Goal: Feedback & Contribution: Contribute content

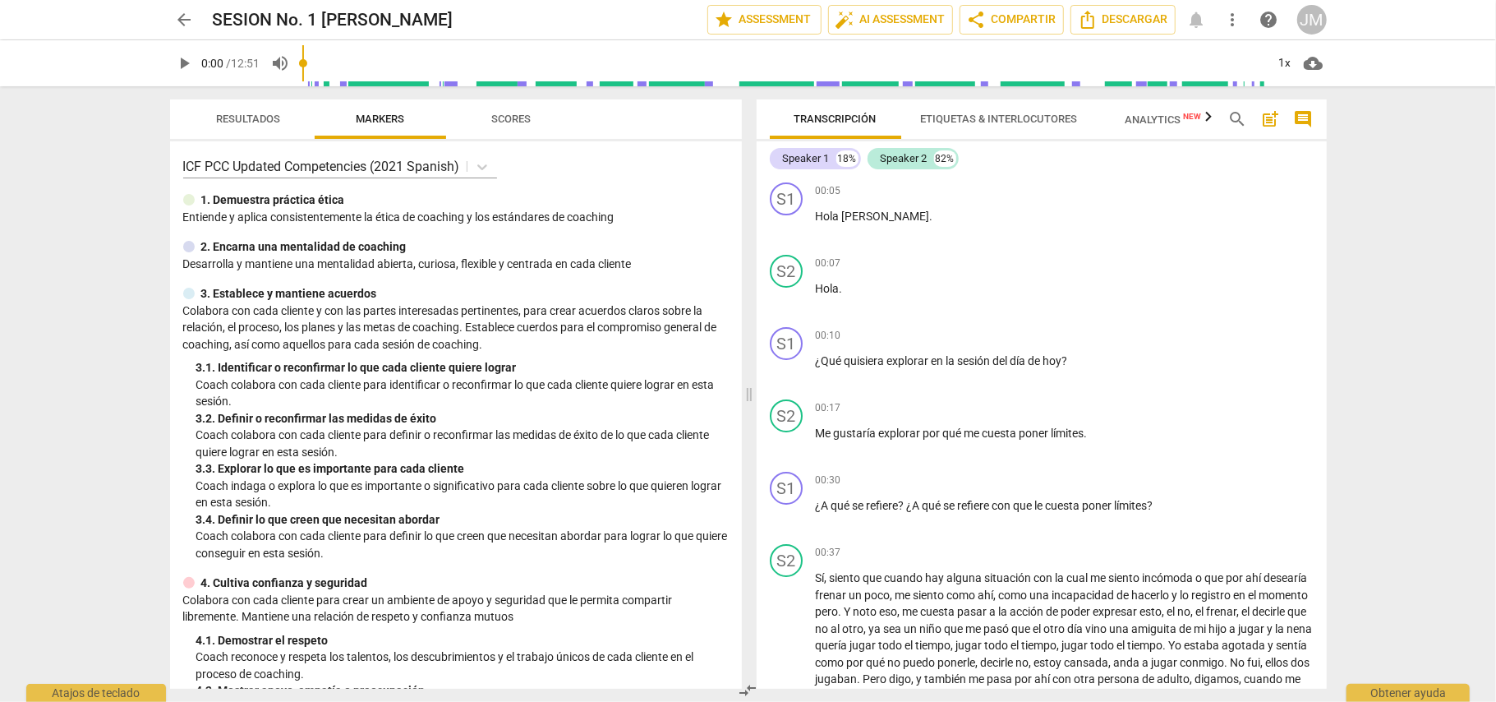
click at [1312, 17] on div "JM" at bounding box center [1313, 20] width 30 height 30
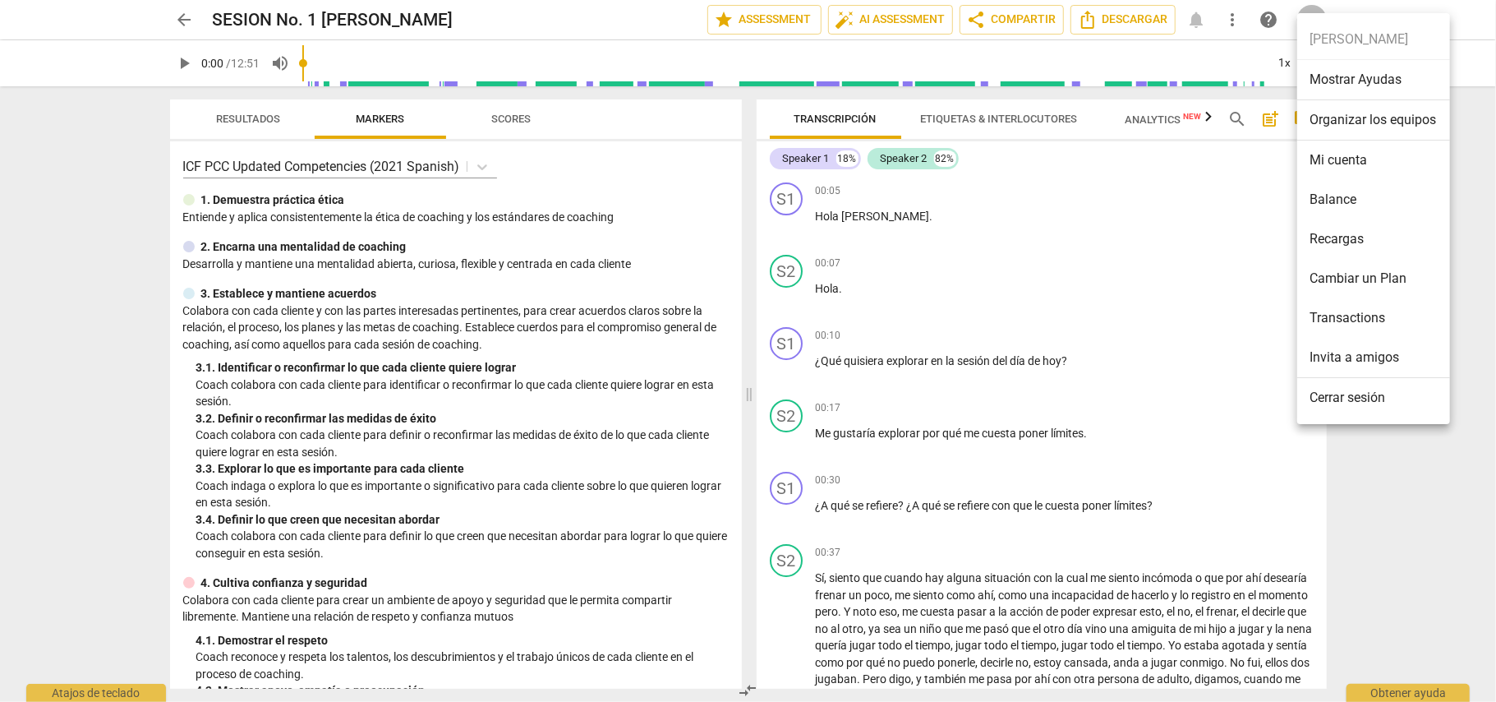
click at [1363, 166] on li "Mi cuenta" at bounding box center [1374, 160] width 153 height 39
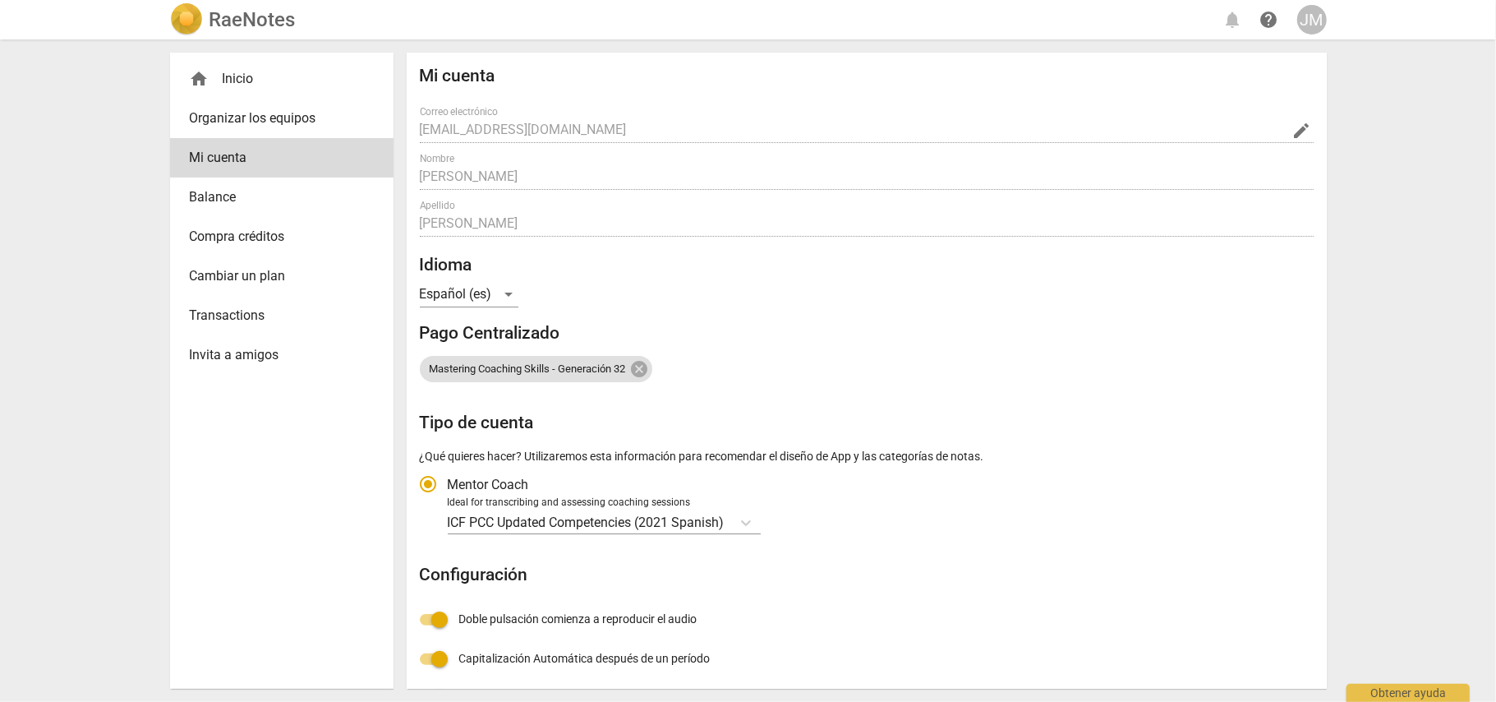
radio input "false"
click at [237, 80] on div "home Inicio" at bounding box center [275, 79] width 171 height 20
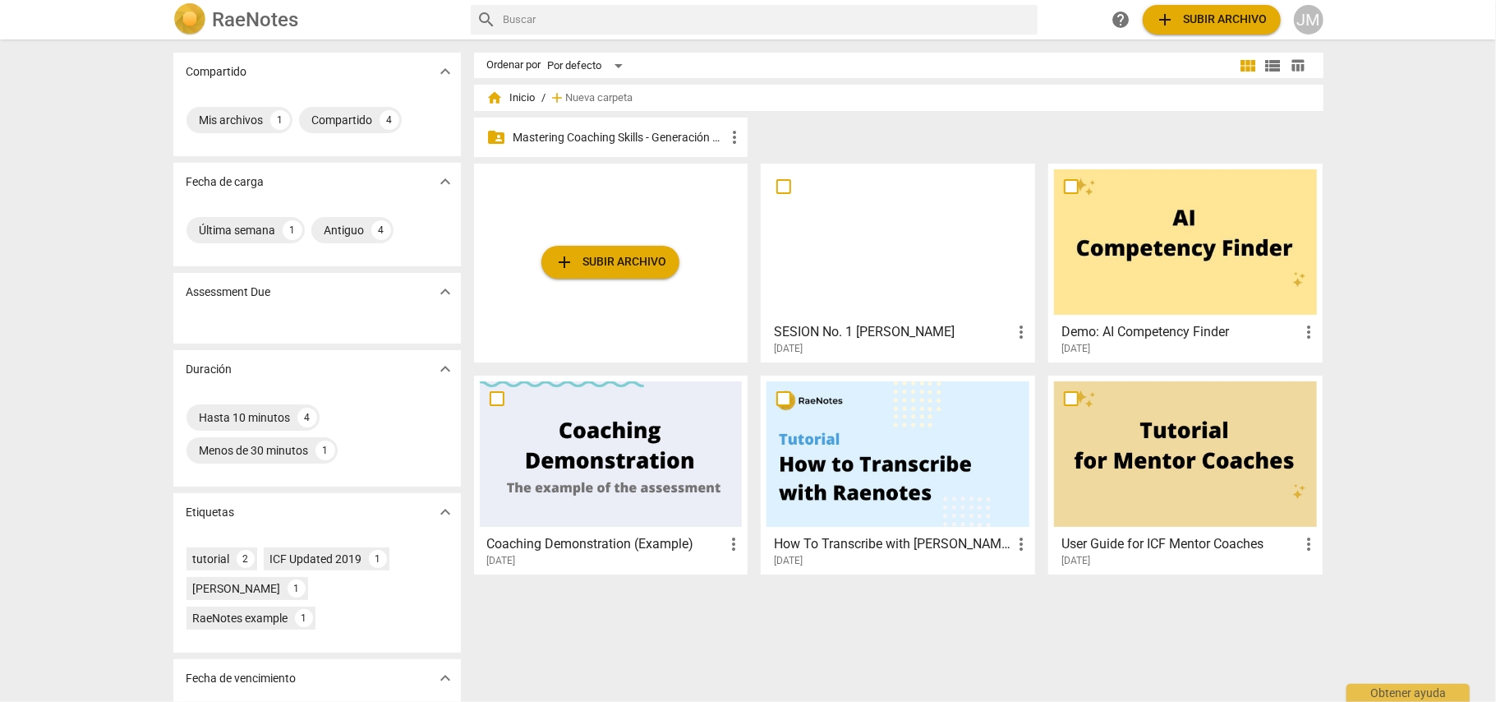
click at [682, 136] on p "Mastering Coaching Skills - Generación 32" at bounding box center [620, 137] width 212 height 17
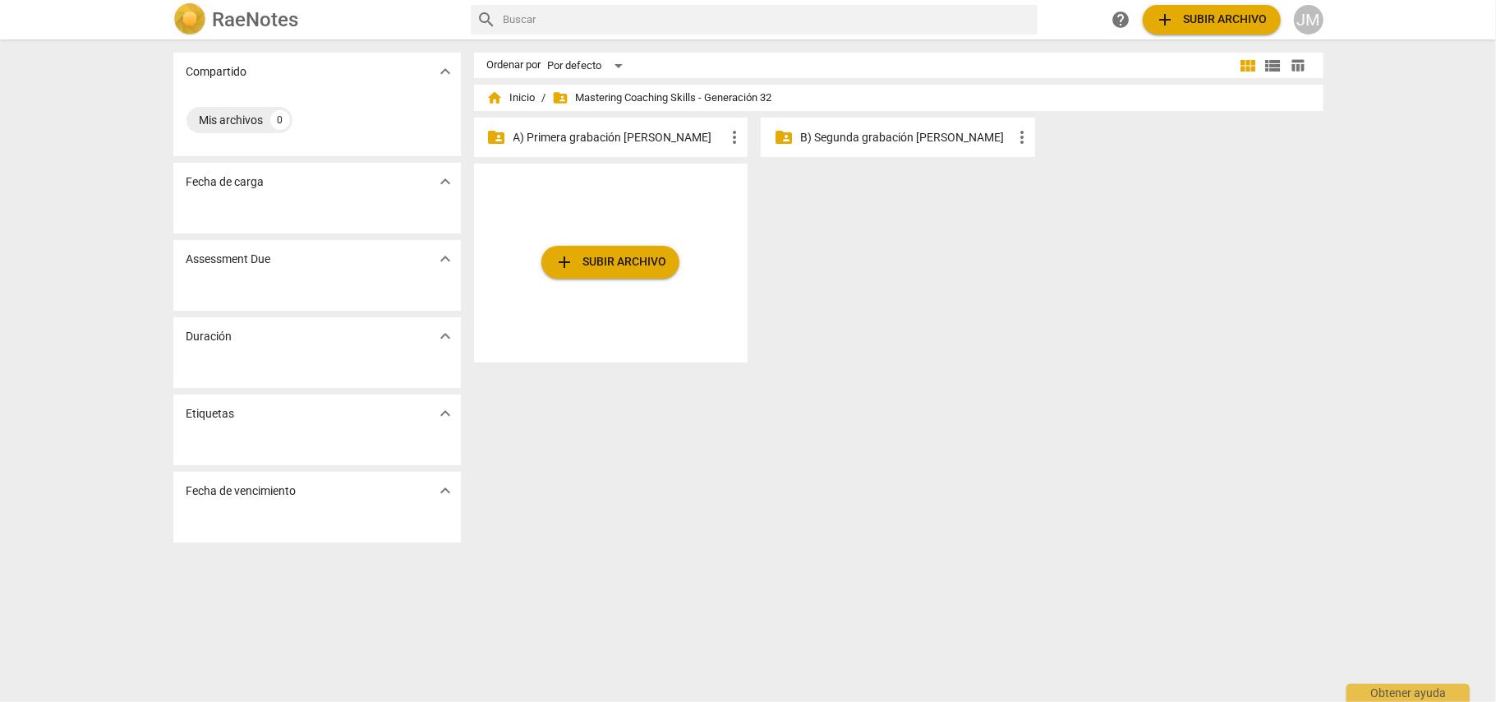
click at [625, 133] on p "A) Primera grabación [PERSON_NAME]" at bounding box center [620, 137] width 212 height 17
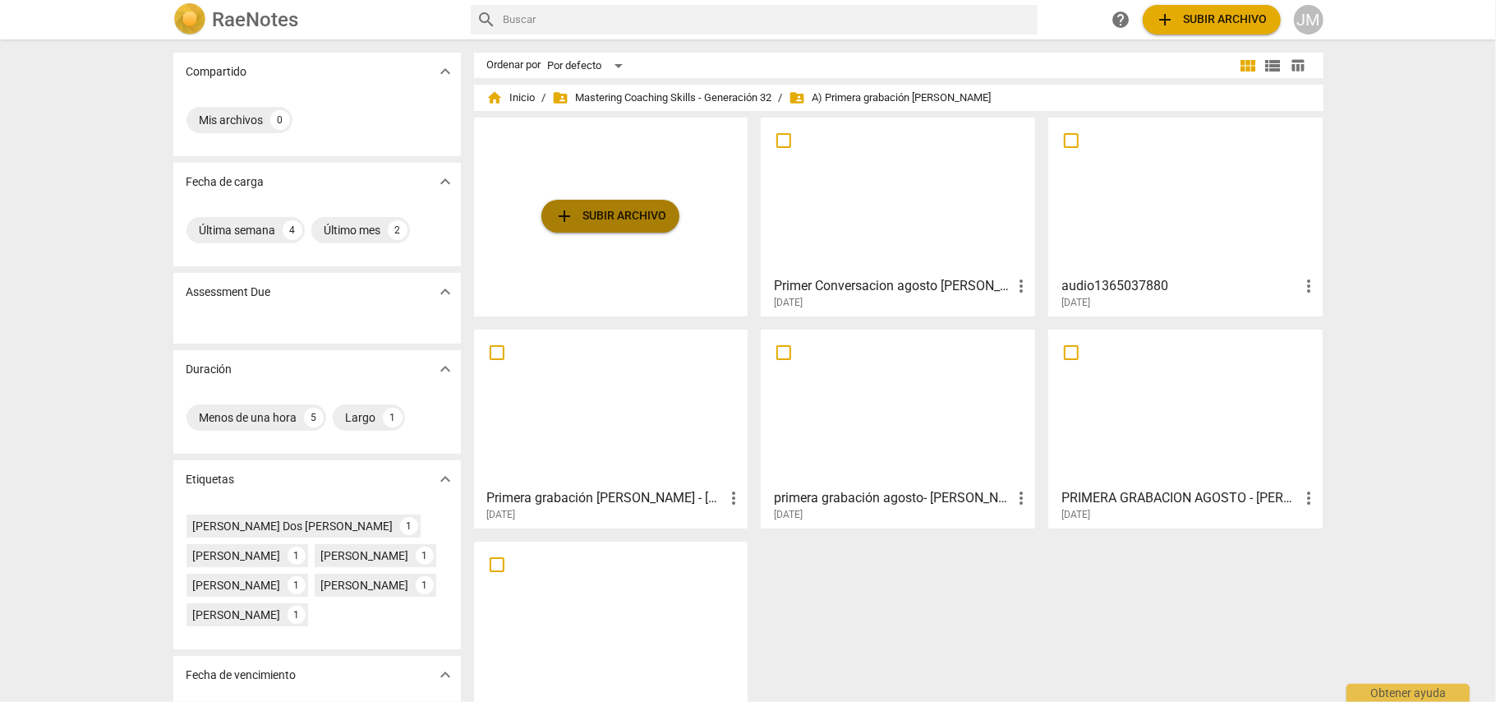
click at [623, 215] on span "add Subir archivo" at bounding box center [611, 216] width 112 height 20
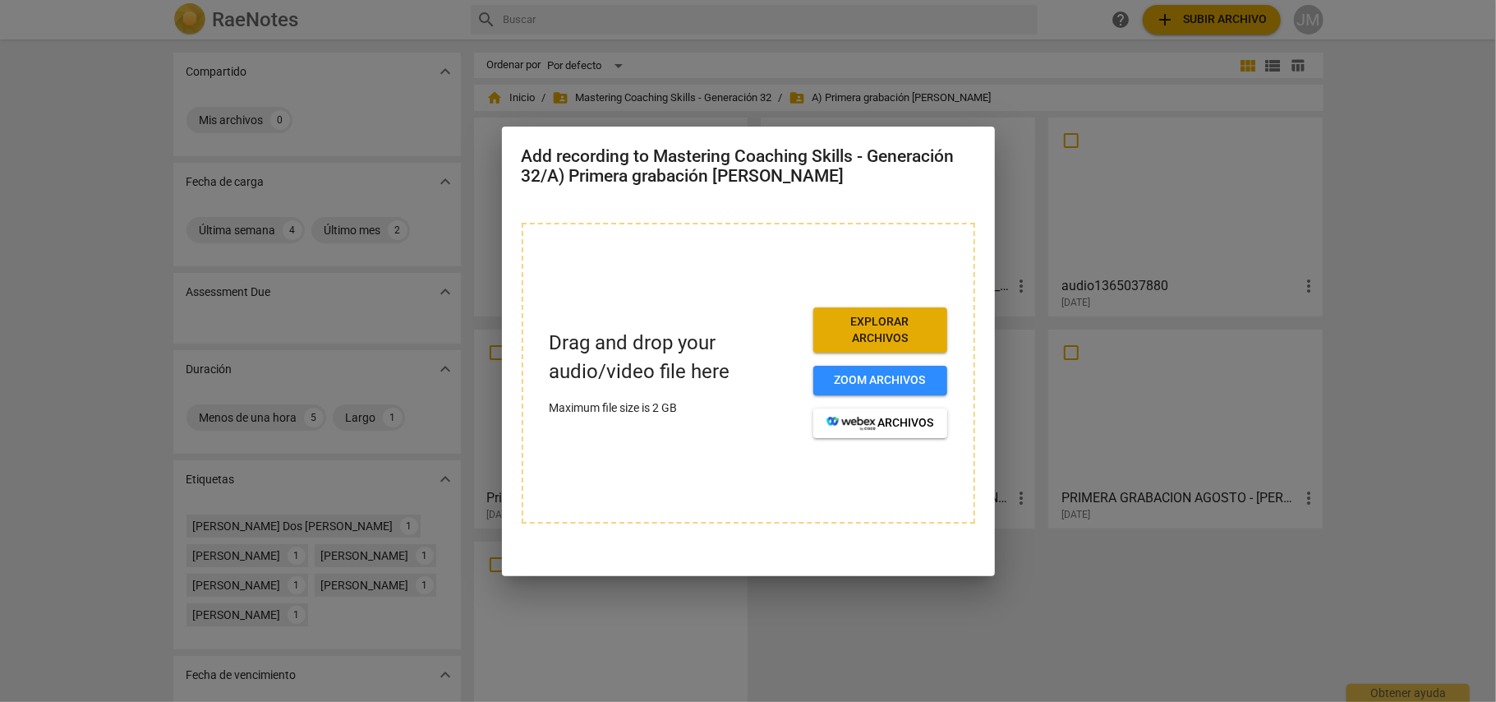
click at [869, 335] on span "Explorar archivos" at bounding box center [881, 330] width 108 height 32
click at [1401, 455] on div at bounding box center [748, 351] width 1496 height 702
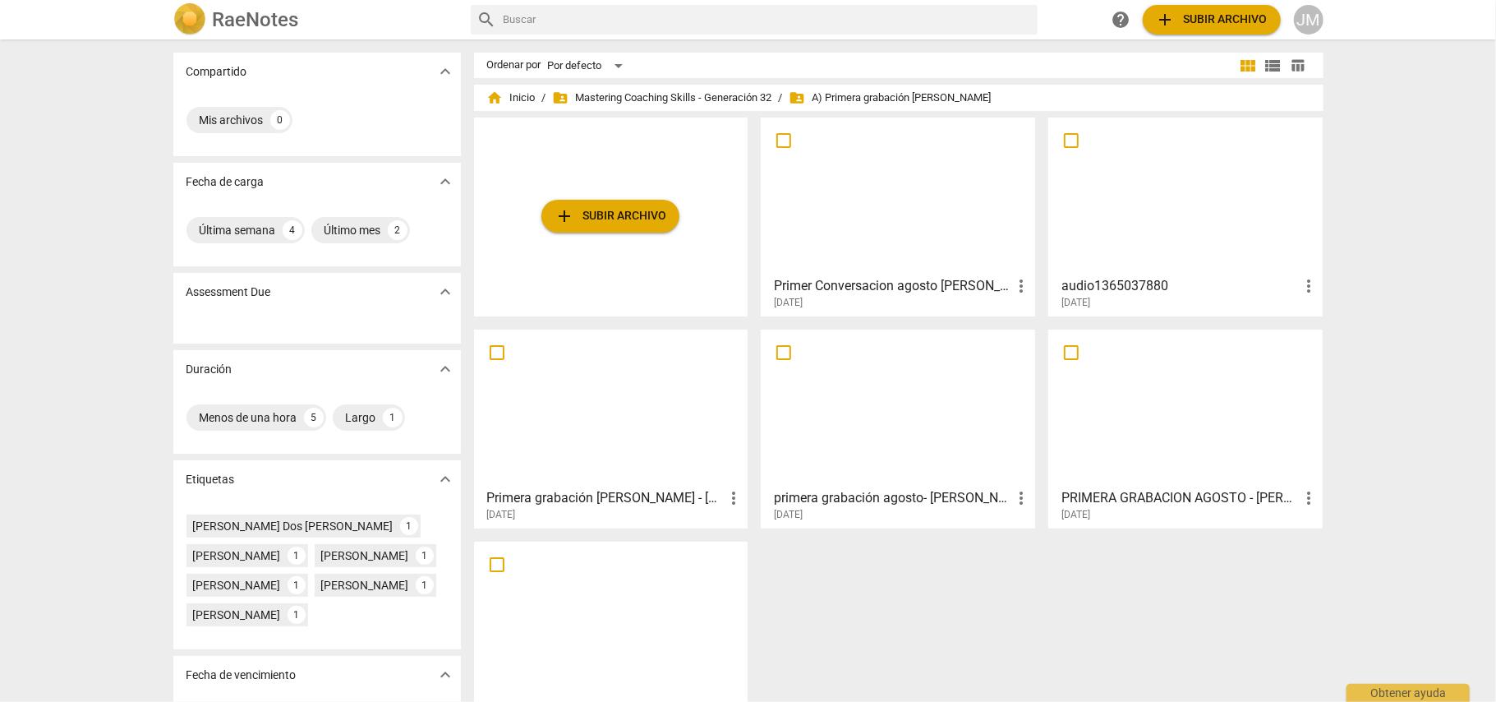
click at [643, 214] on span "add Subir archivo" at bounding box center [611, 216] width 112 height 20
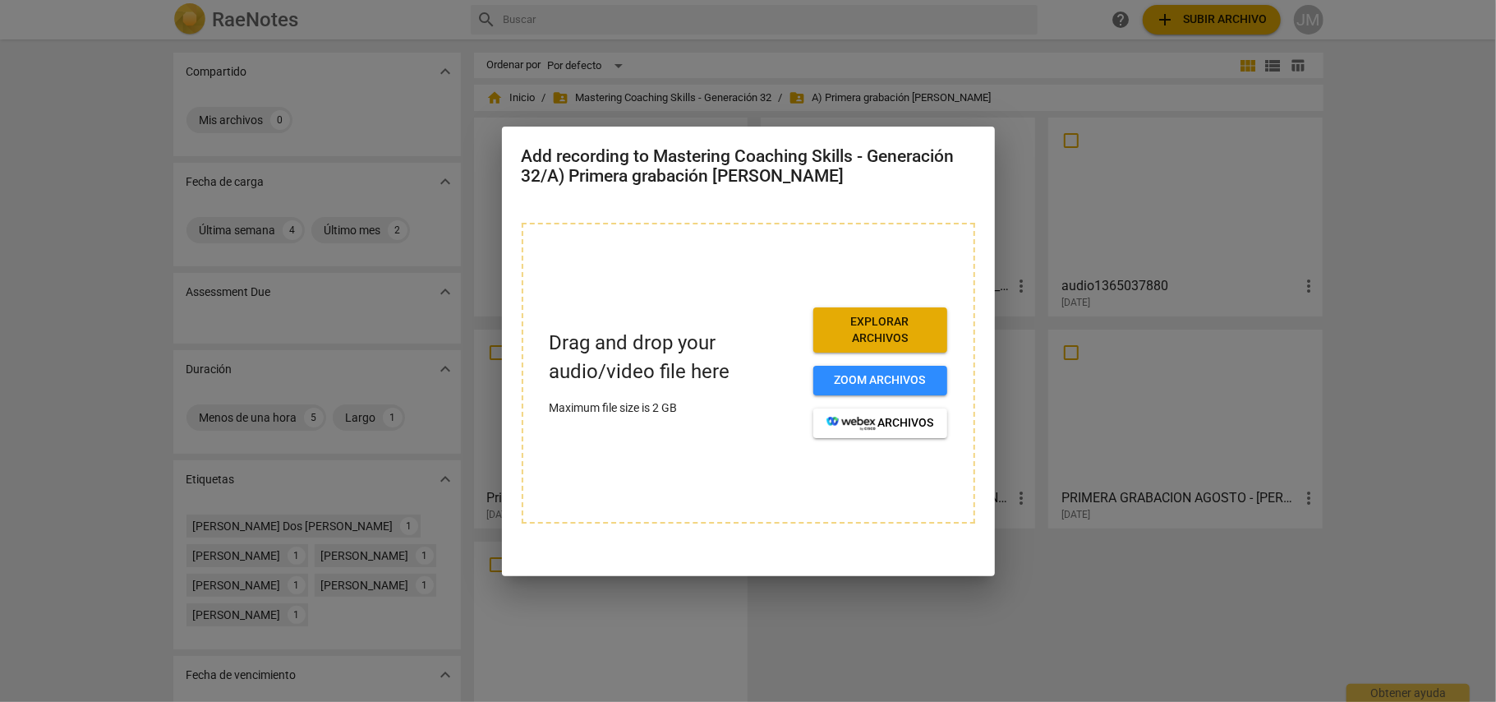
click at [891, 322] on span "Explorar archivos" at bounding box center [881, 330] width 108 height 32
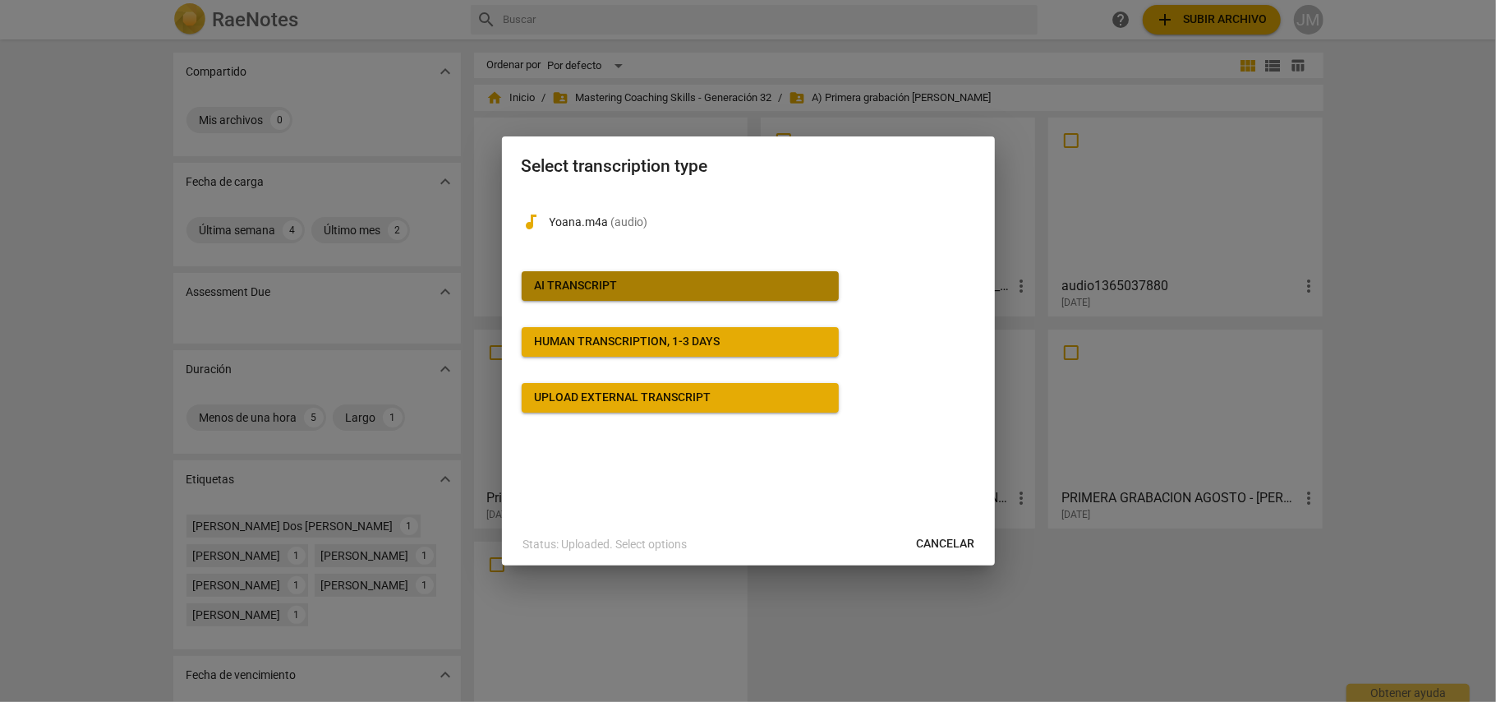
click at [603, 280] on div "AI Transcript" at bounding box center [576, 286] width 83 height 16
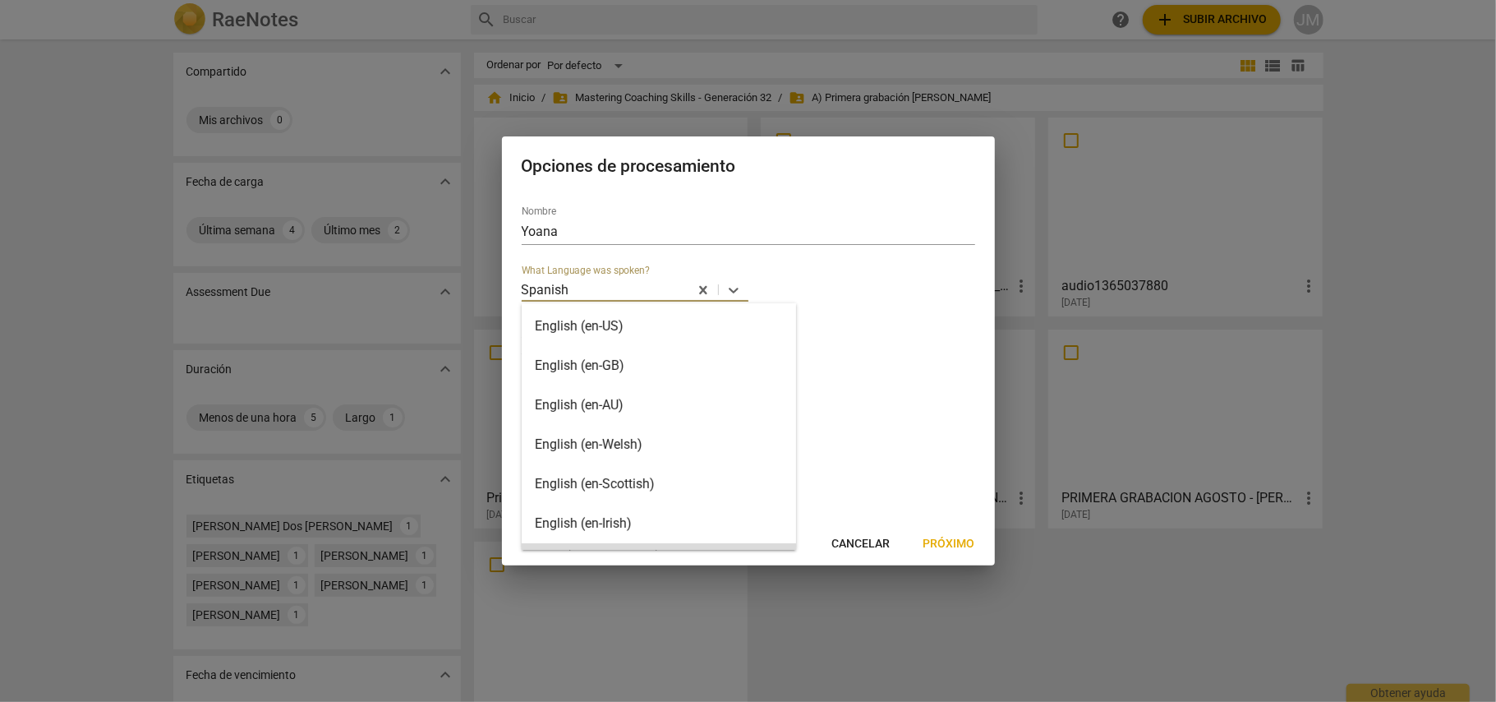
click at [609, 284] on div at bounding box center [629, 289] width 116 height 19
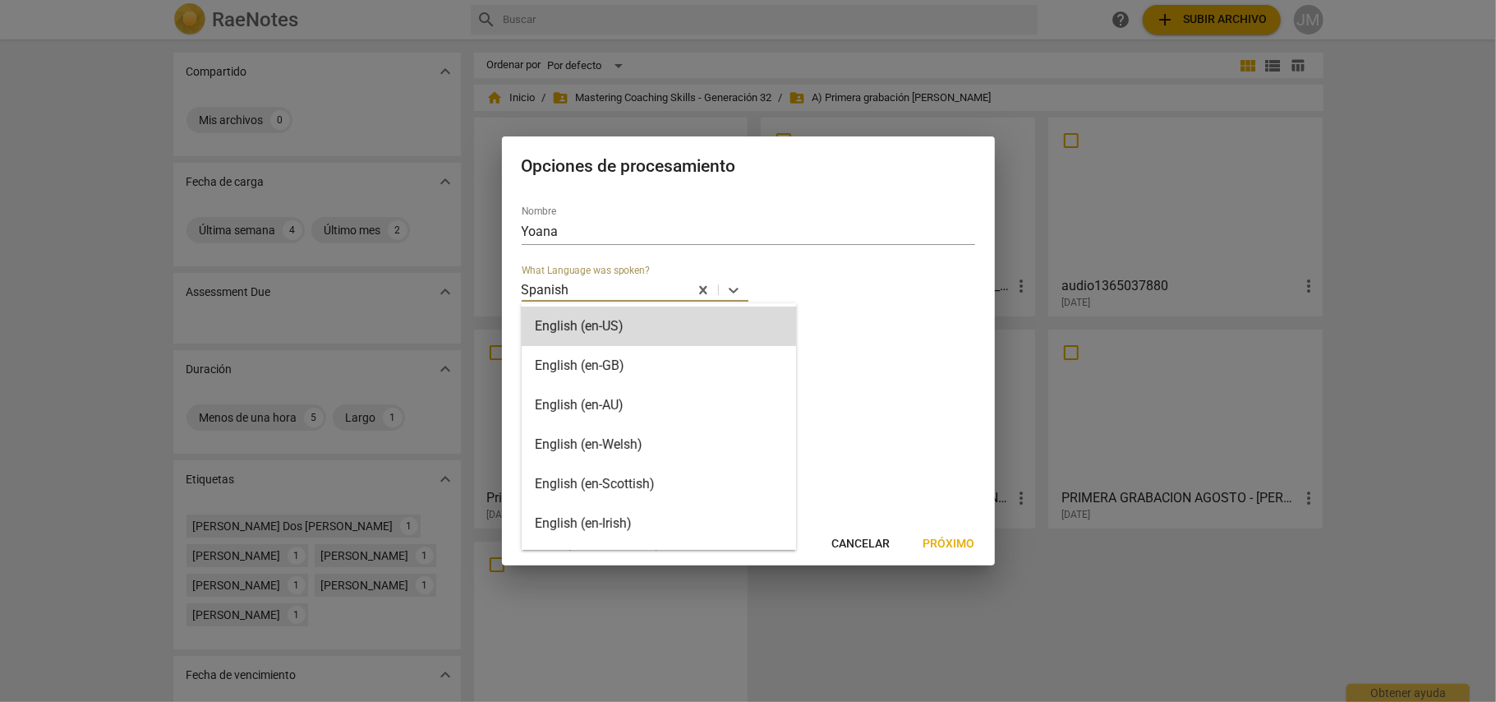
click at [616, 293] on div at bounding box center [629, 289] width 116 height 19
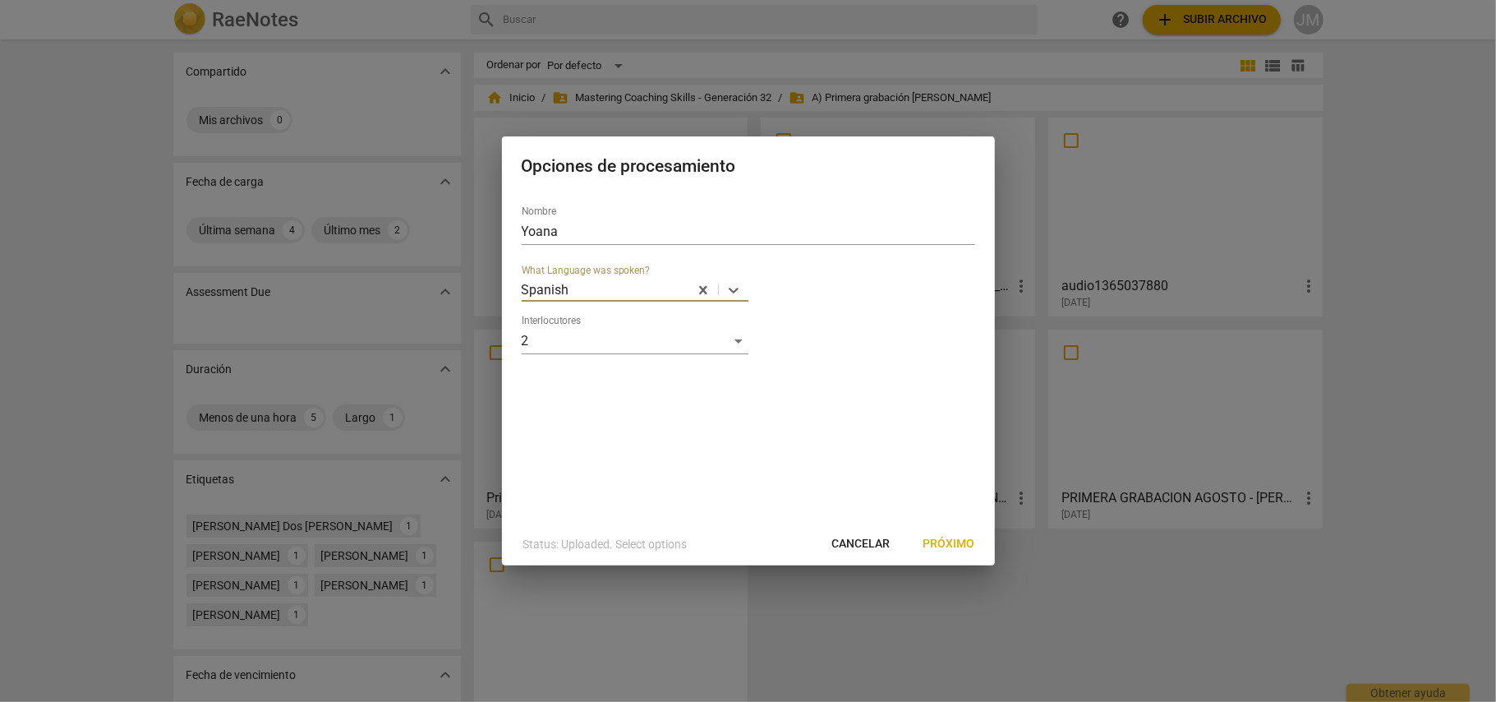
click at [616, 291] on div at bounding box center [629, 289] width 116 height 19
click at [592, 348] on div "Spanish" at bounding box center [659, 344] width 274 height 39
click at [957, 547] on span "Próximo" at bounding box center [950, 544] width 52 height 16
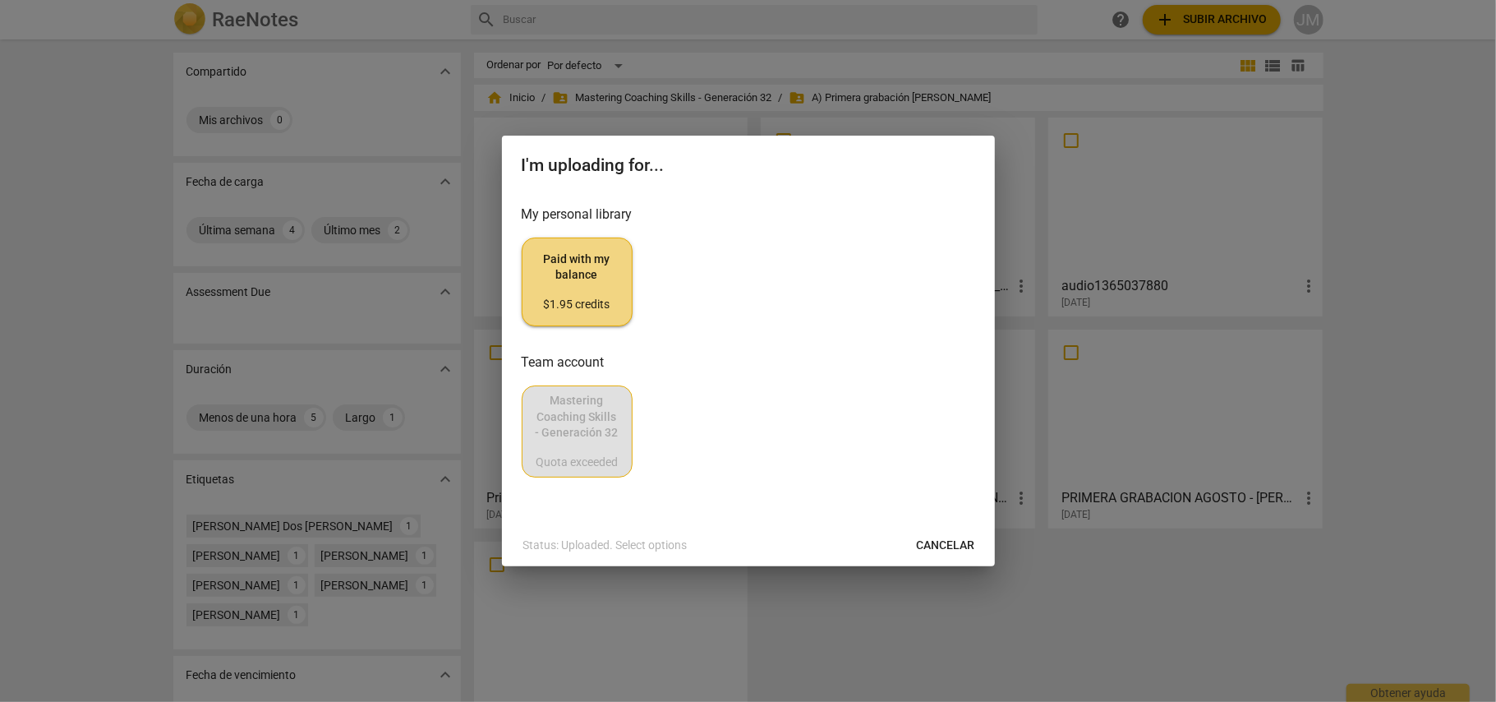
click at [572, 409] on div "Mastering Coaching Skills - Generación 32 Quota exceeded" at bounding box center [749, 431] width 454 height 92
click at [951, 546] on span "Cancelar" at bounding box center [946, 545] width 58 height 16
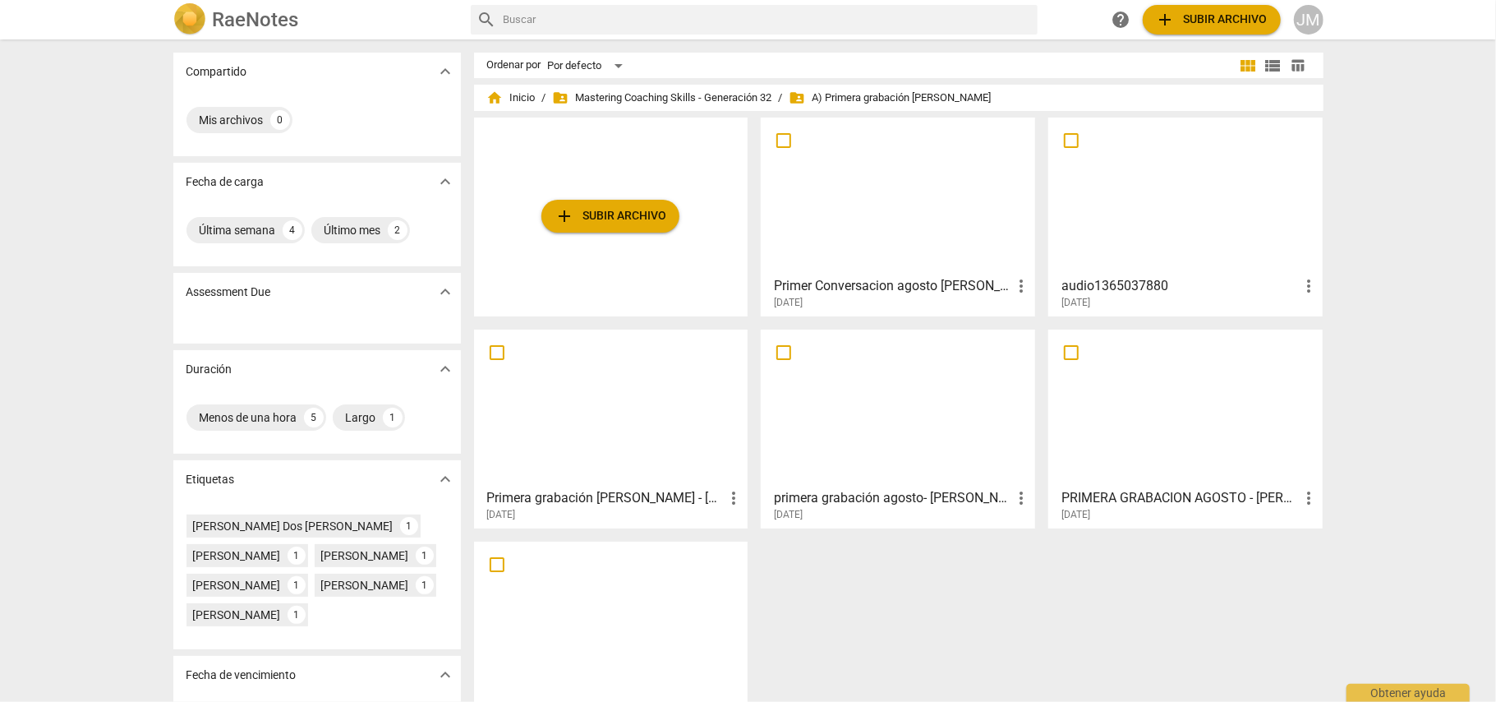
click at [681, 490] on h3 "Primera grabación [PERSON_NAME] - [PERSON_NAME]" at bounding box center [605, 498] width 237 height 20
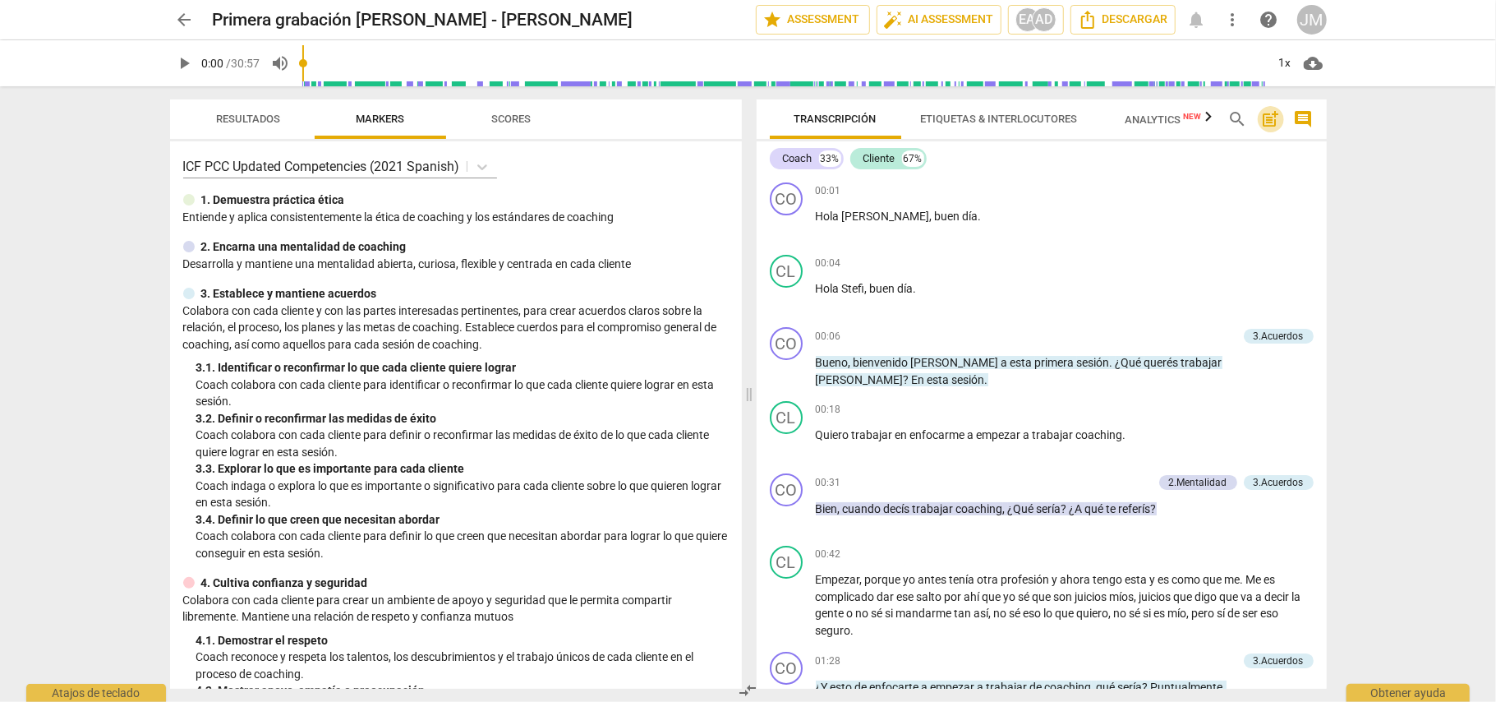
click at [1270, 119] on span "post_add" at bounding box center [1271, 119] width 20 height 20
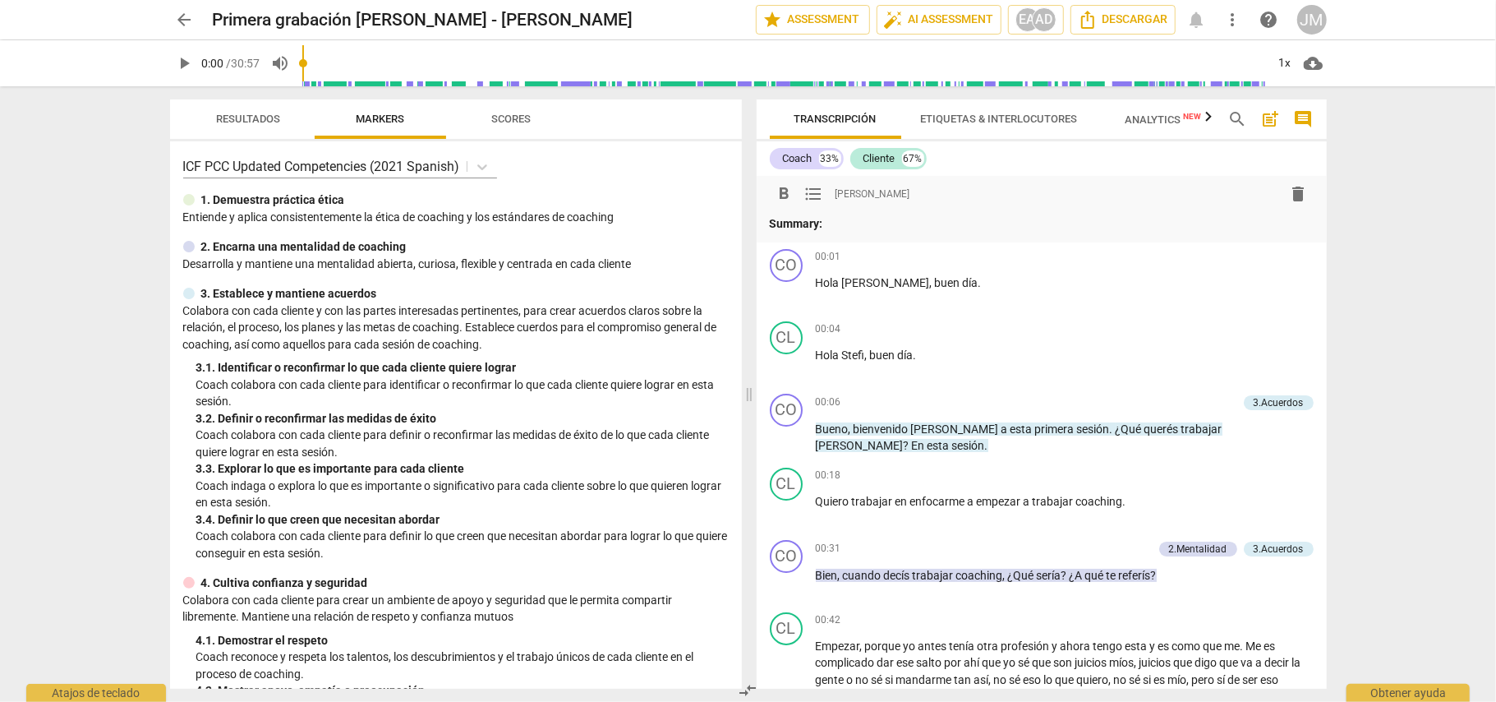
click at [1294, 194] on span "delete" at bounding box center [1299, 194] width 20 height 20
click at [846, 218] on p "Summary:" at bounding box center [1042, 223] width 544 height 17
click at [175, 56] on span "play_arrow" at bounding box center [185, 63] width 20 height 20
click at [188, 62] on span "pause" at bounding box center [185, 63] width 20 height 20
click at [184, 67] on span "play_arrow" at bounding box center [185, 63] width 20 height 20
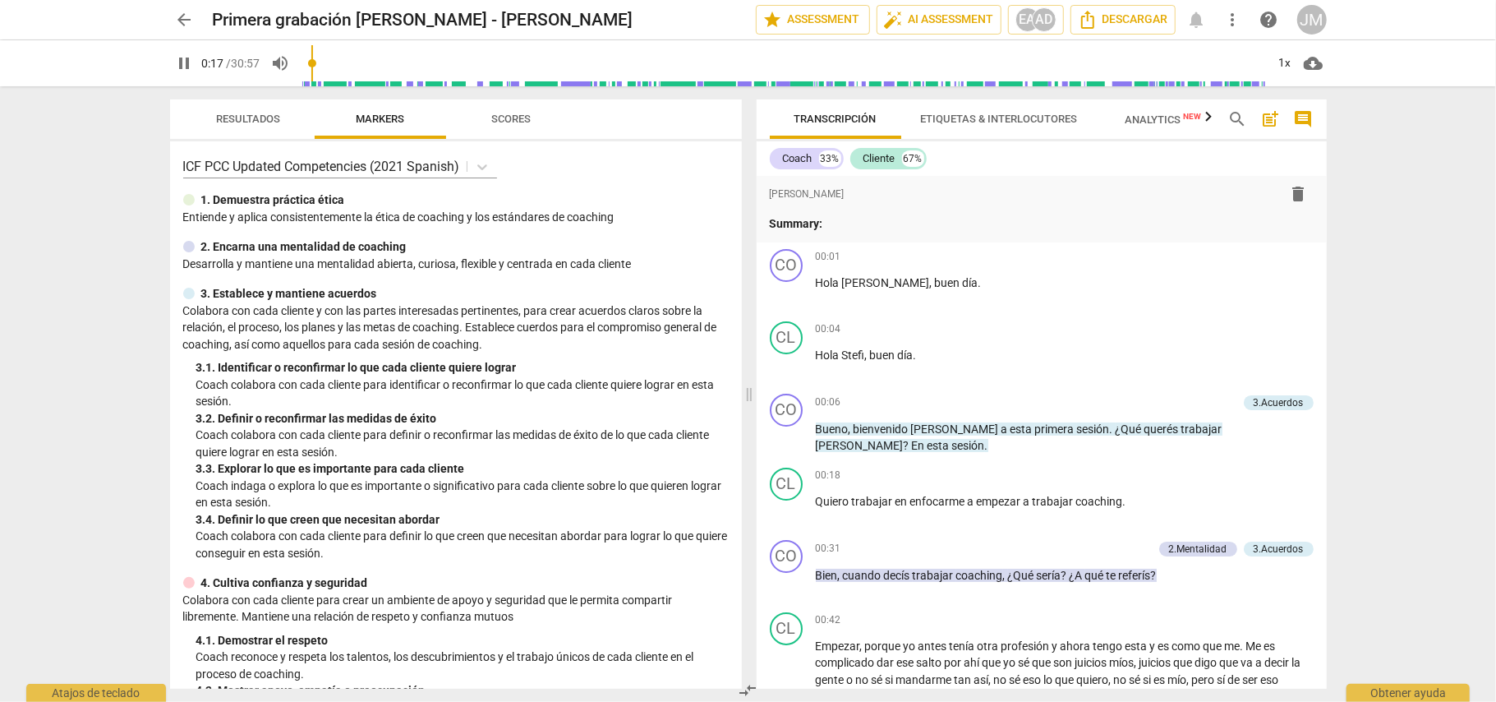
click at [182, 59] on span "pause" at bounding box center [185, 63] width 20 height 20
click at [790, 437] on span "play_arrow" at bounding box center [787, 438] width 20 height 20
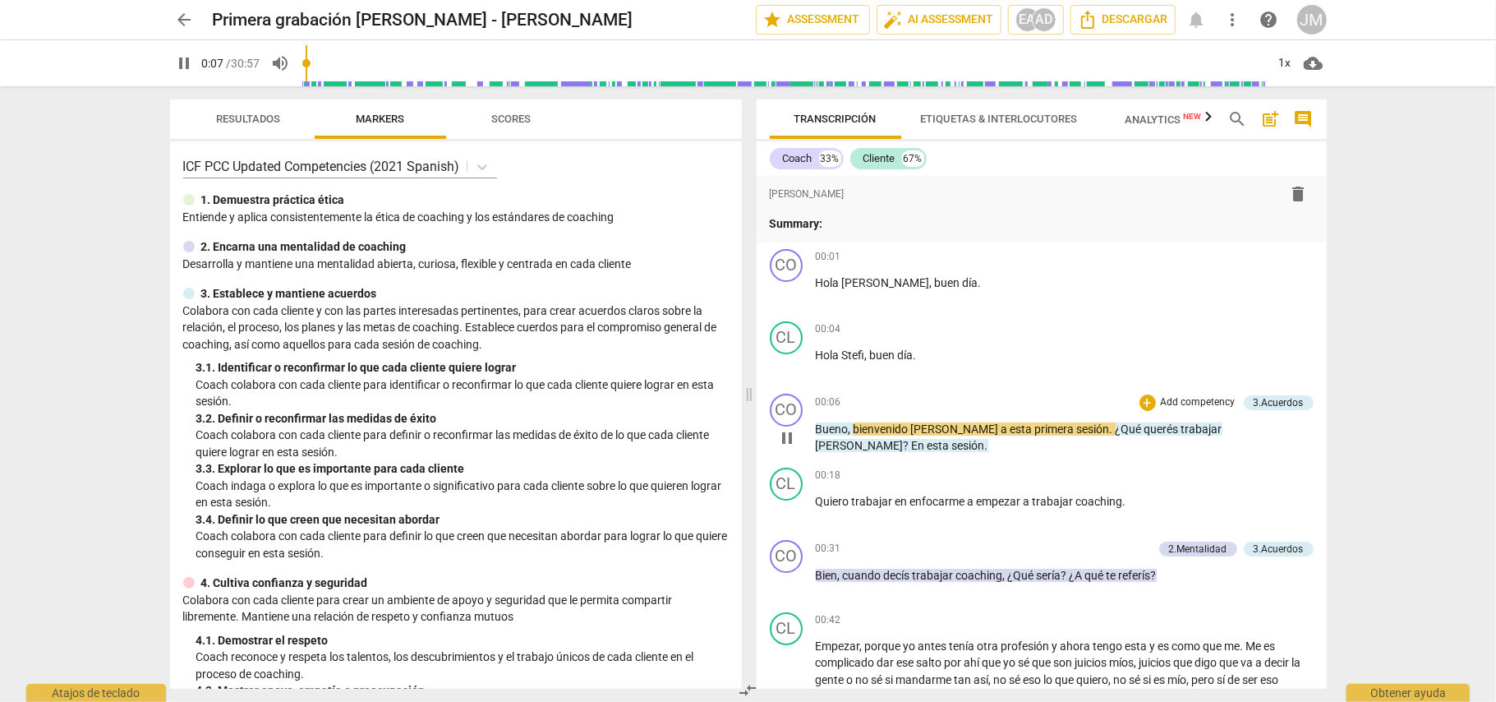
click at [790, 437] on span "pause" at bounding box center [787, 438] width 20 height 20
click at [789, 428] on span "play_arrow" at bounding box center [787, 438] width 20 height 20
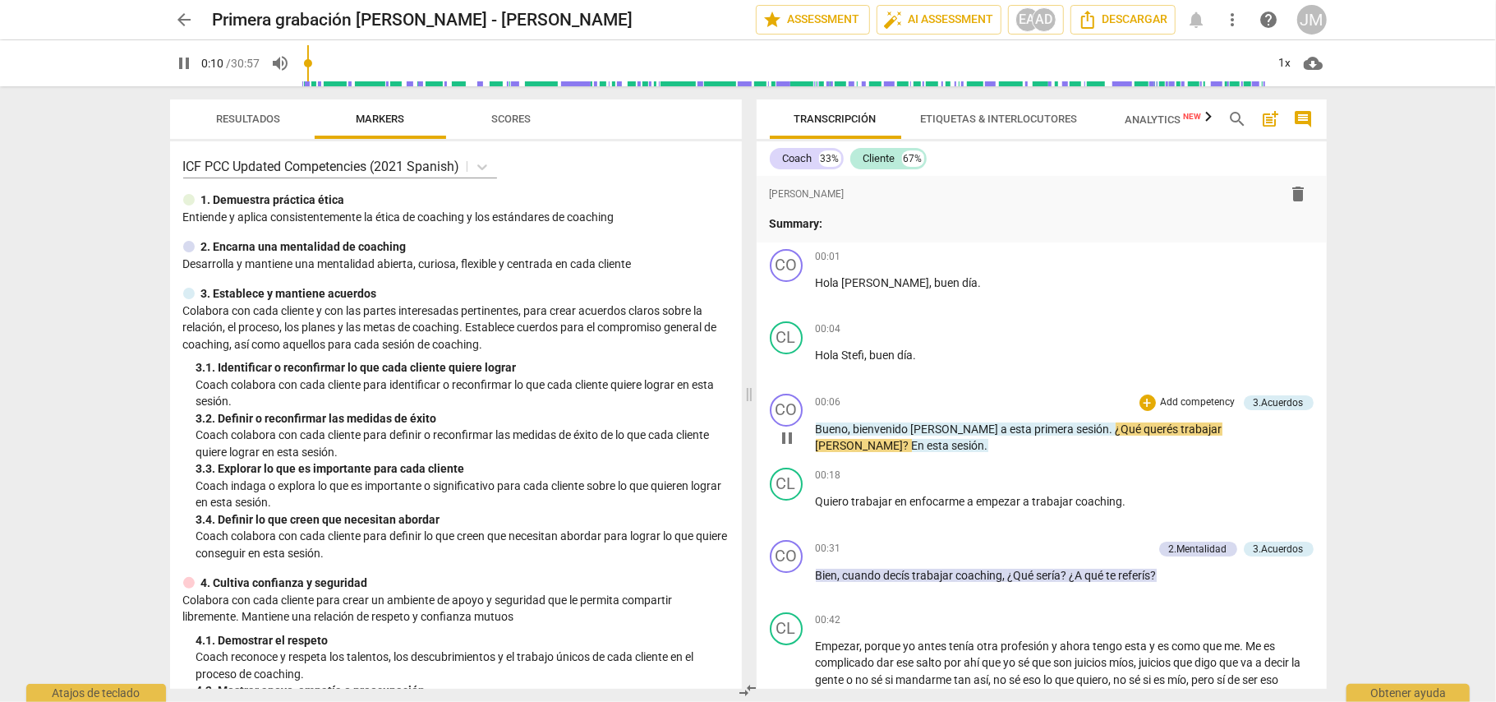
click at [789, 432] on span "pause" at bounding box center [787, 438] width 20 height 20
click at [1145, 429] on span "querés" at bounding box center [1163, 428] width 37 height 13
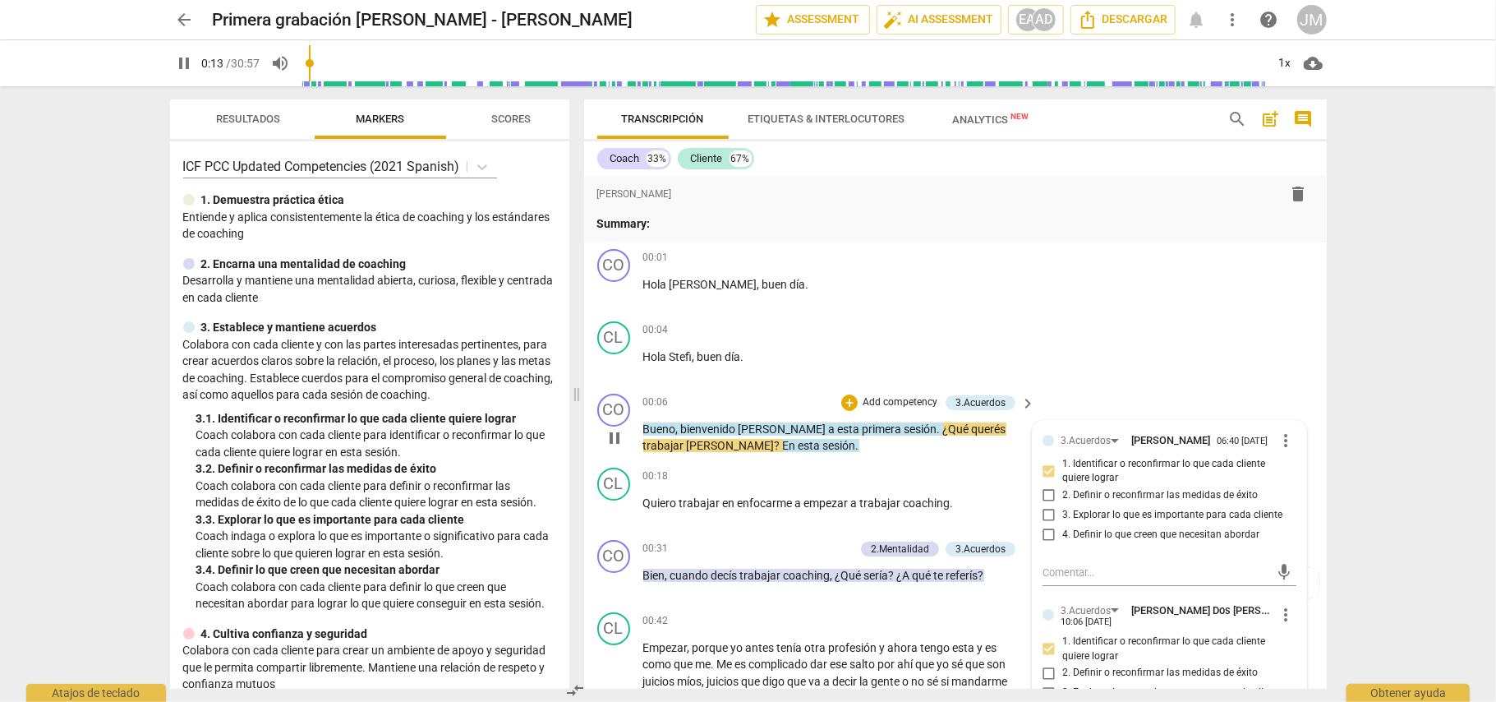
click at [616, 432] on span "pause" at bounding box center [615, 438] width 20 height 20
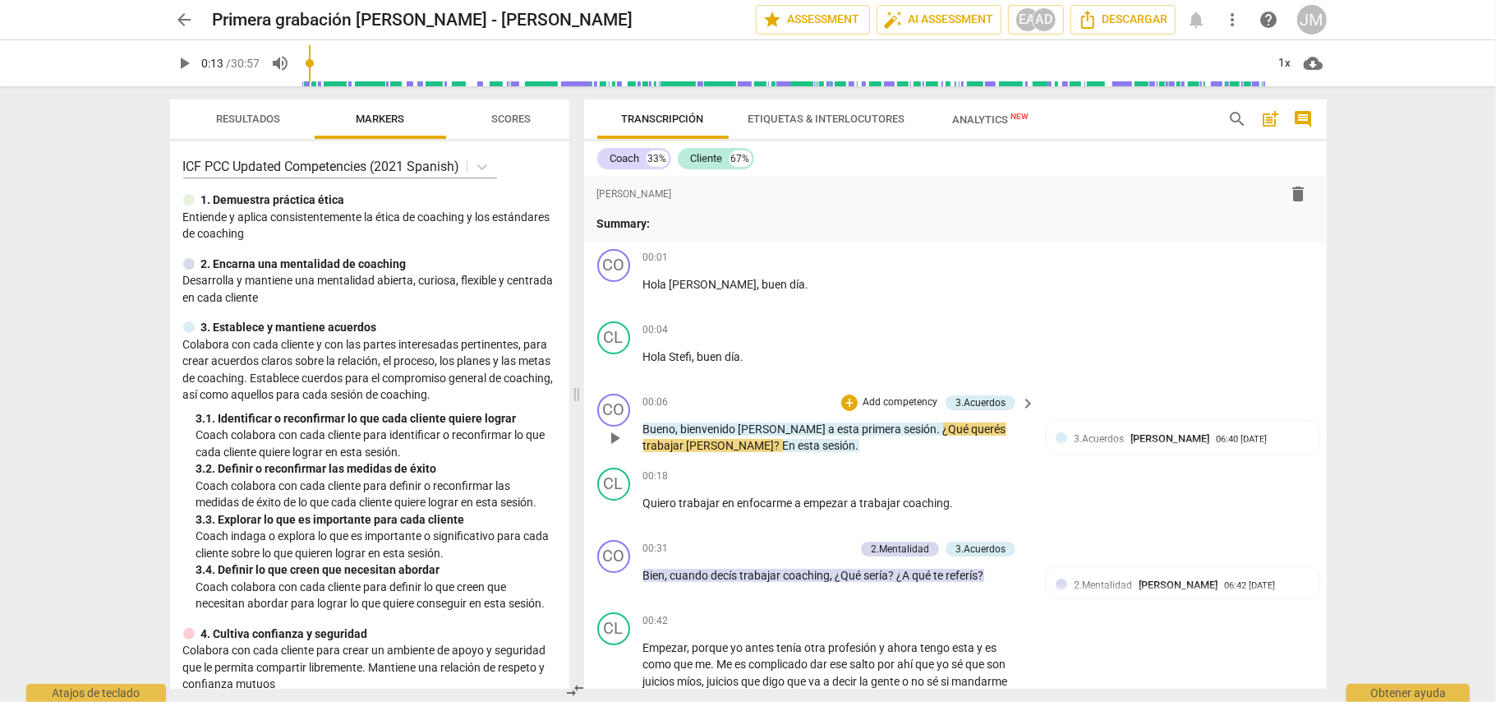
type input "14"
click at [911, 402] on p "Add competency" at bounding box center [900, 402] width 78 height 15
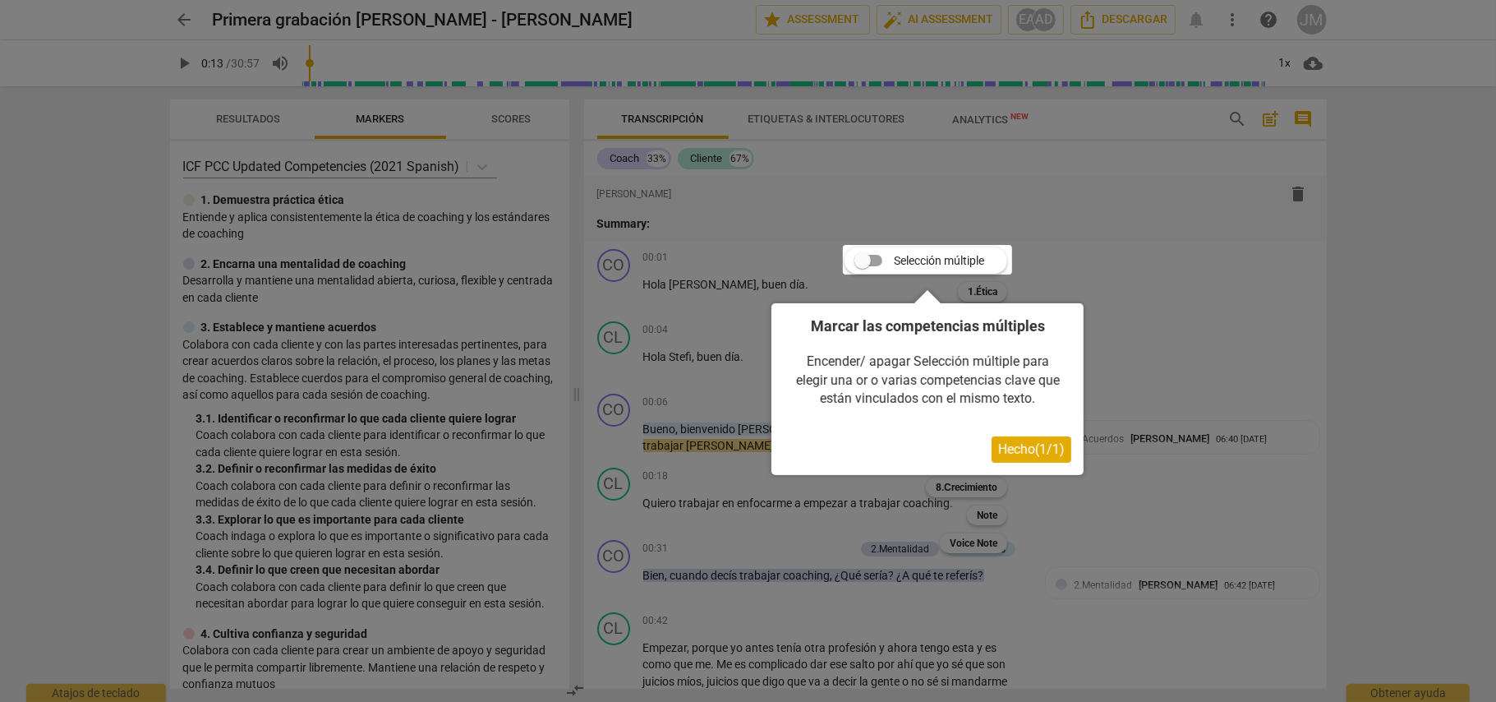
click at [1036, 454] on span "Hecho ( 1 / 1 )" at bounding box center [1031, 449] width 67 height 16
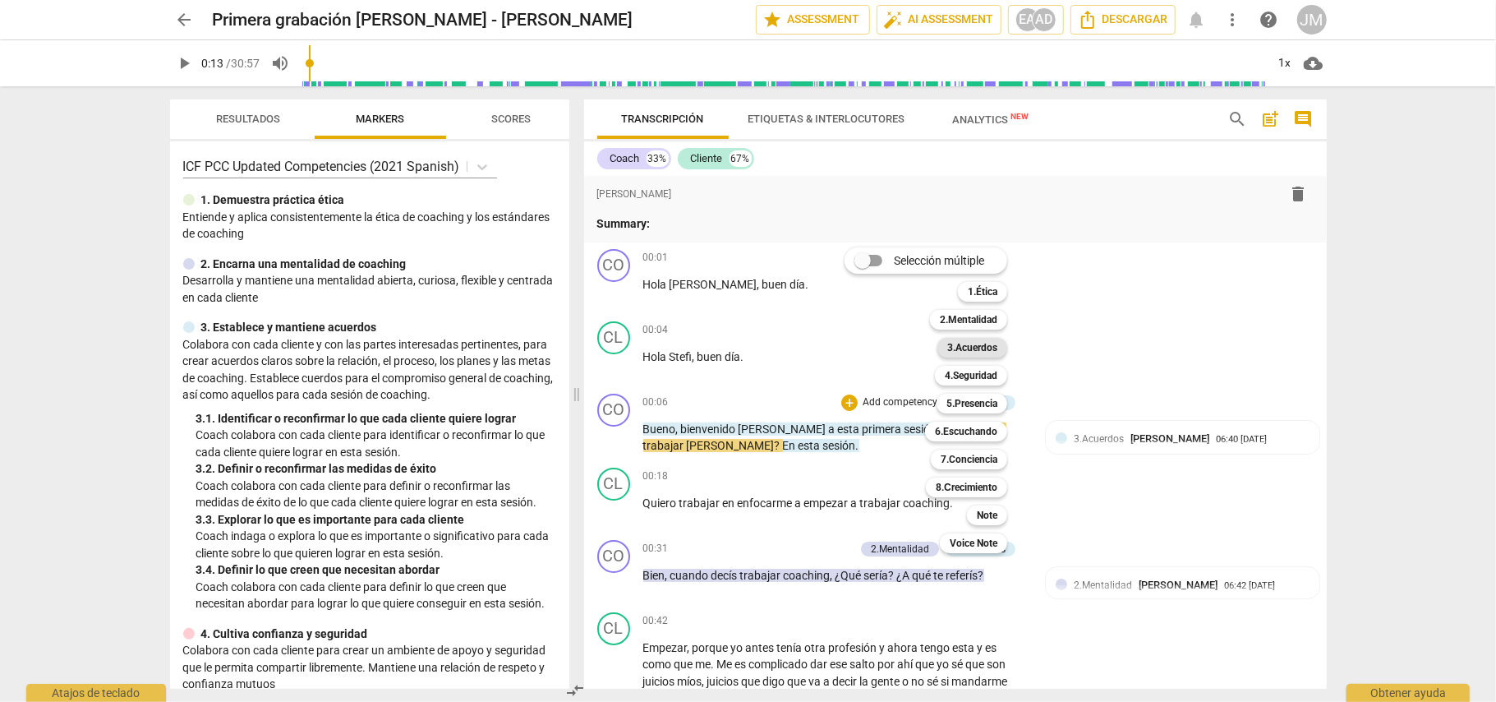
click at [989, 349] on b "3.Acuerdos" at bounding box center [973, 348] width 50 height 20
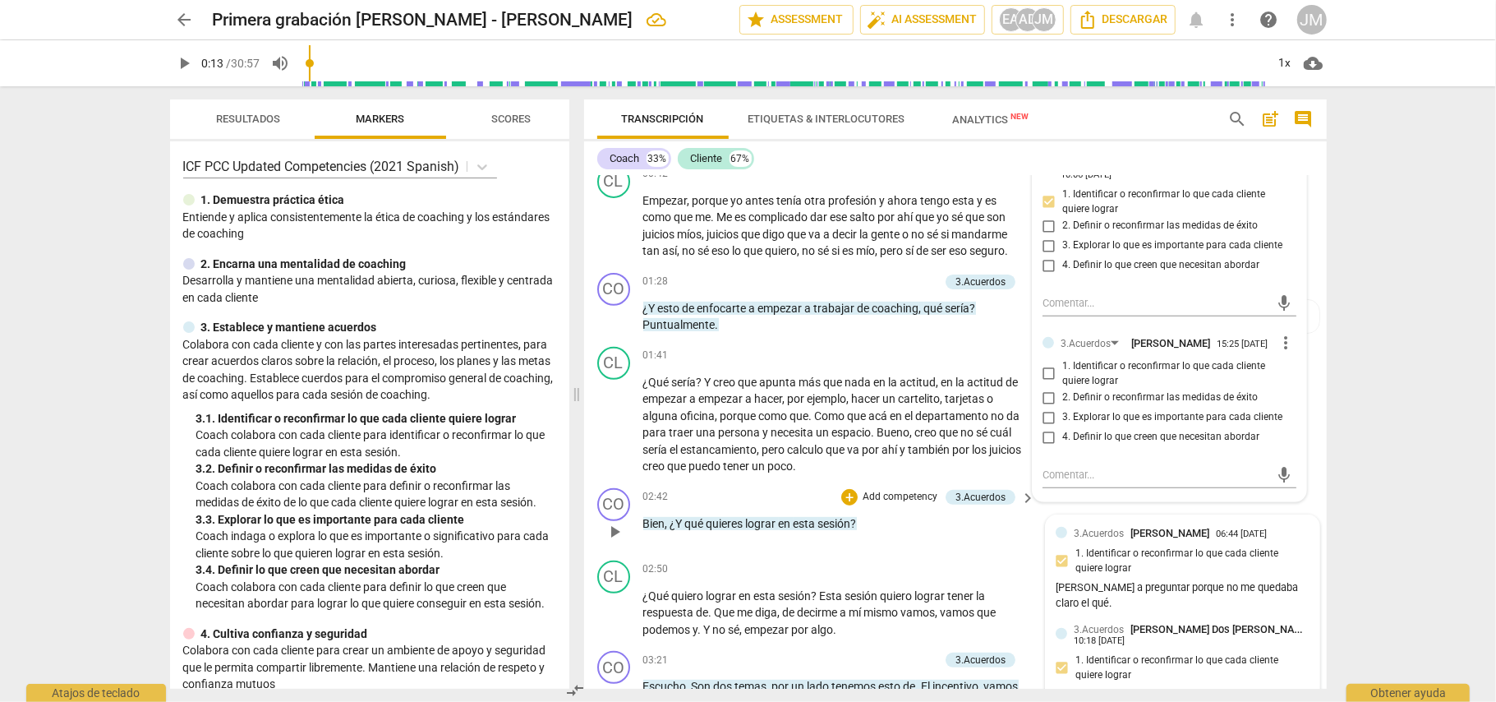
scroll to position [438, 0]
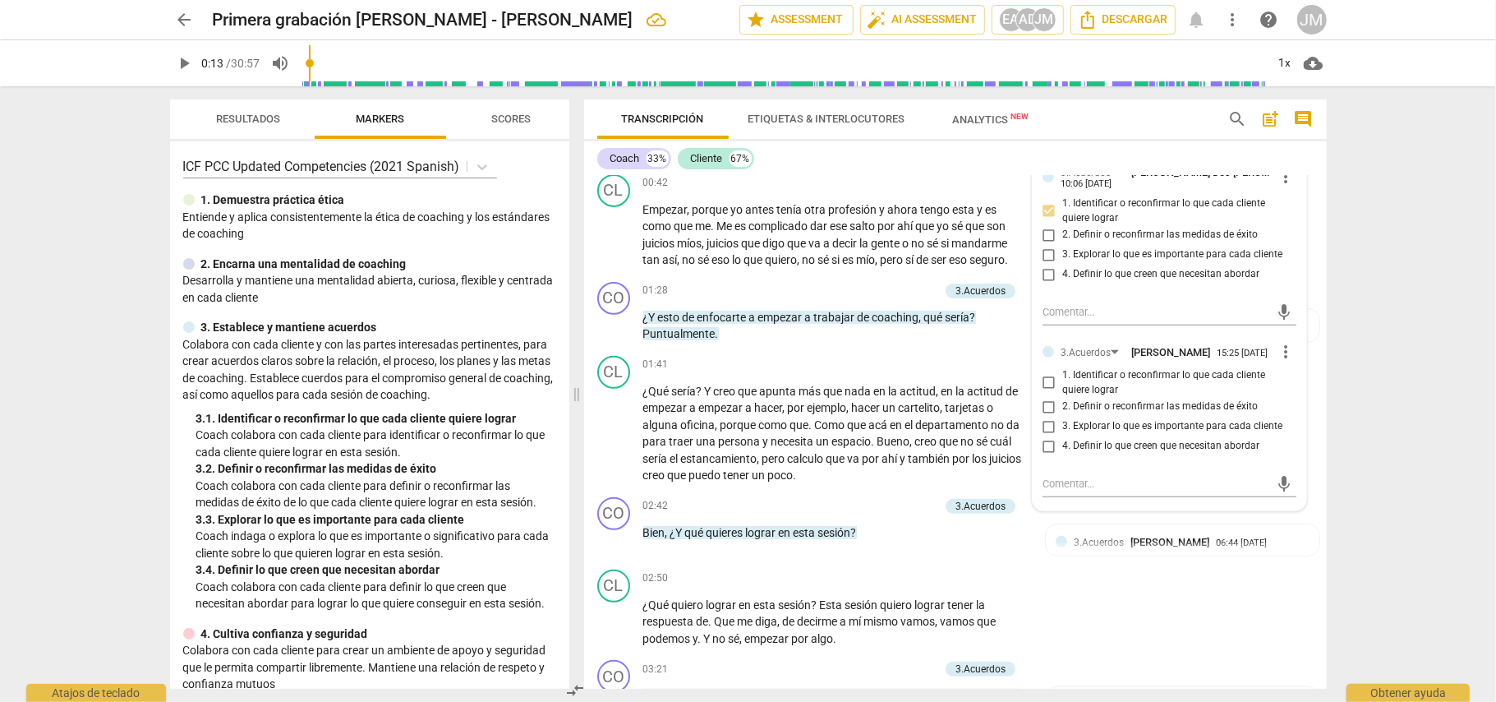
click at [1045, 393] on input "1. Identificar o reconfirmar lo que cada cliente quiere lograr" at bounding box center [1049, 383] width 26 height 20
checkbox input "true"
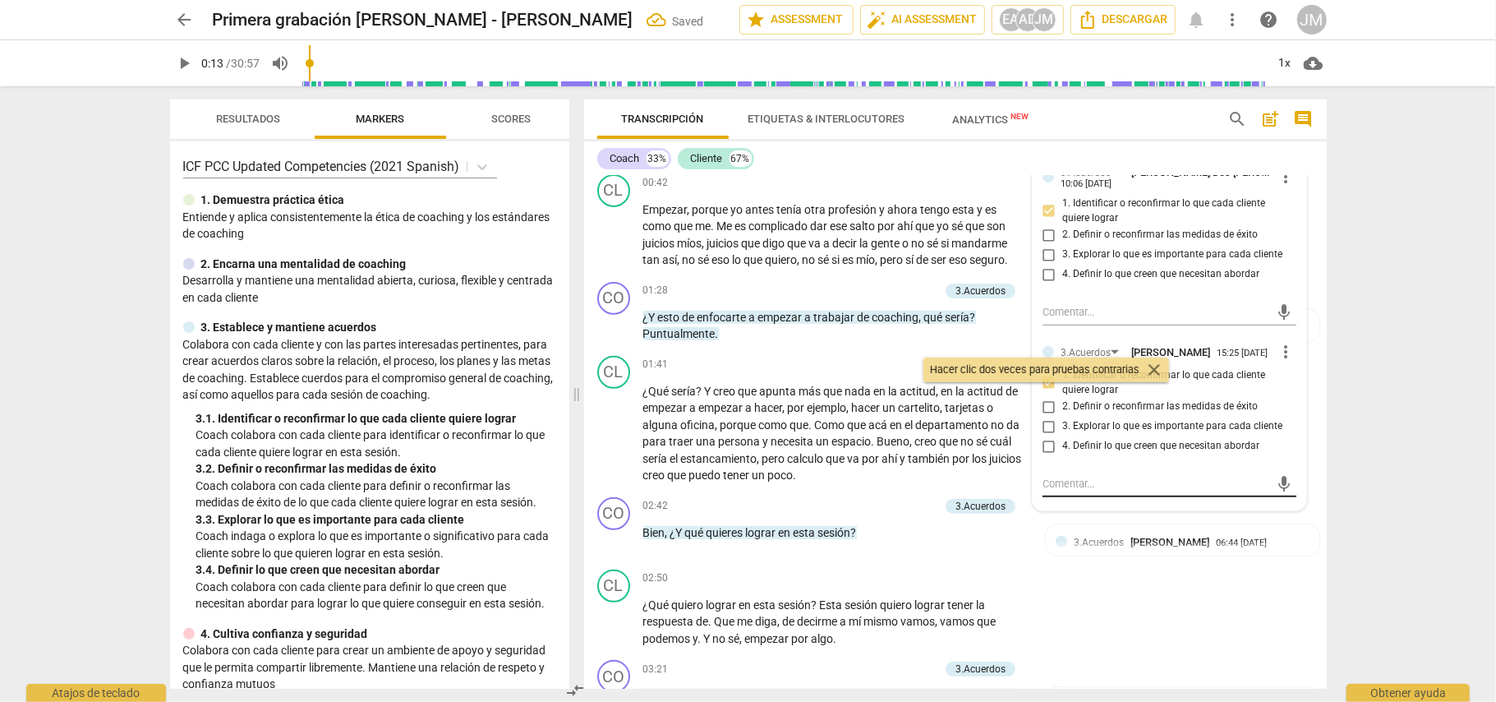
click at [1095, 491] on textarea at bounding box center [1157, 484] width 228 height 16
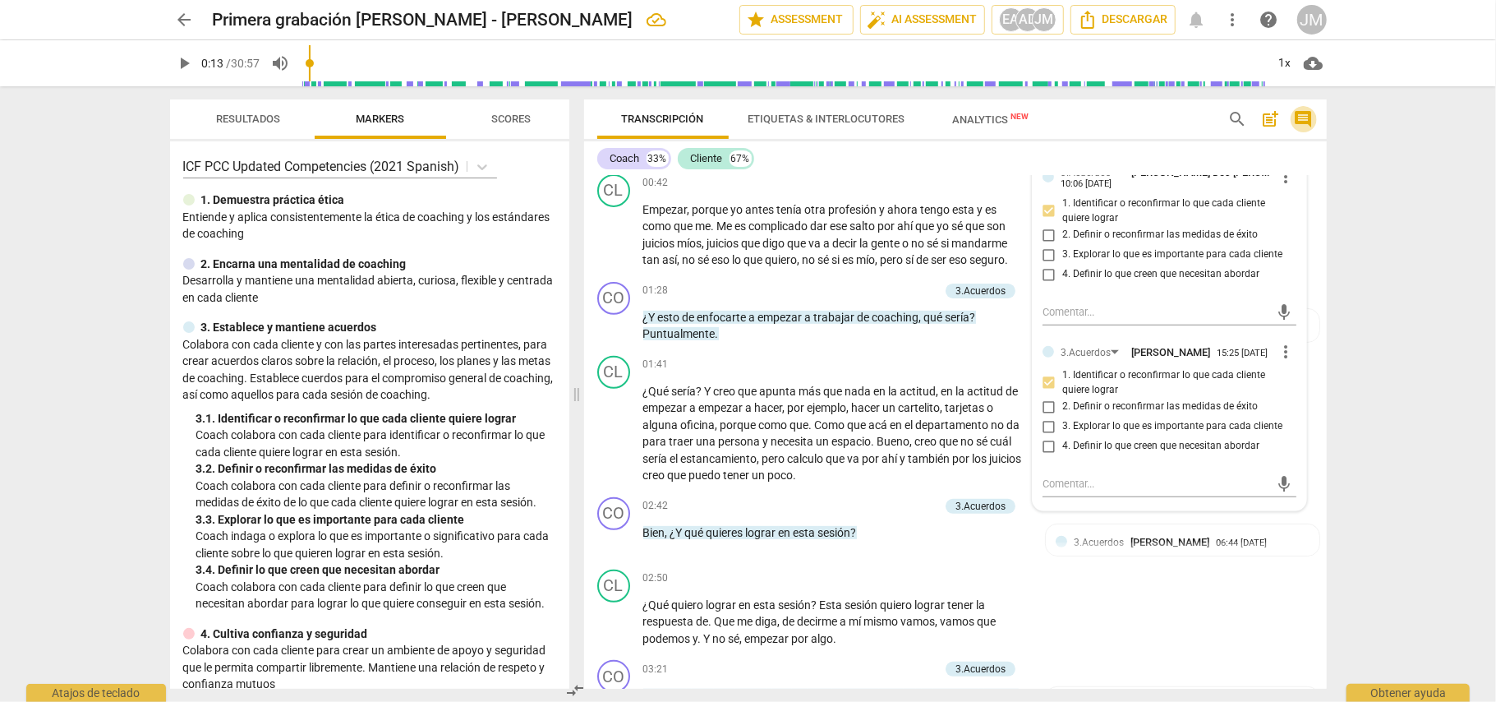
click at [1306, 115] on span "comment" at bounding box center [1304, 119] width 20 height 20
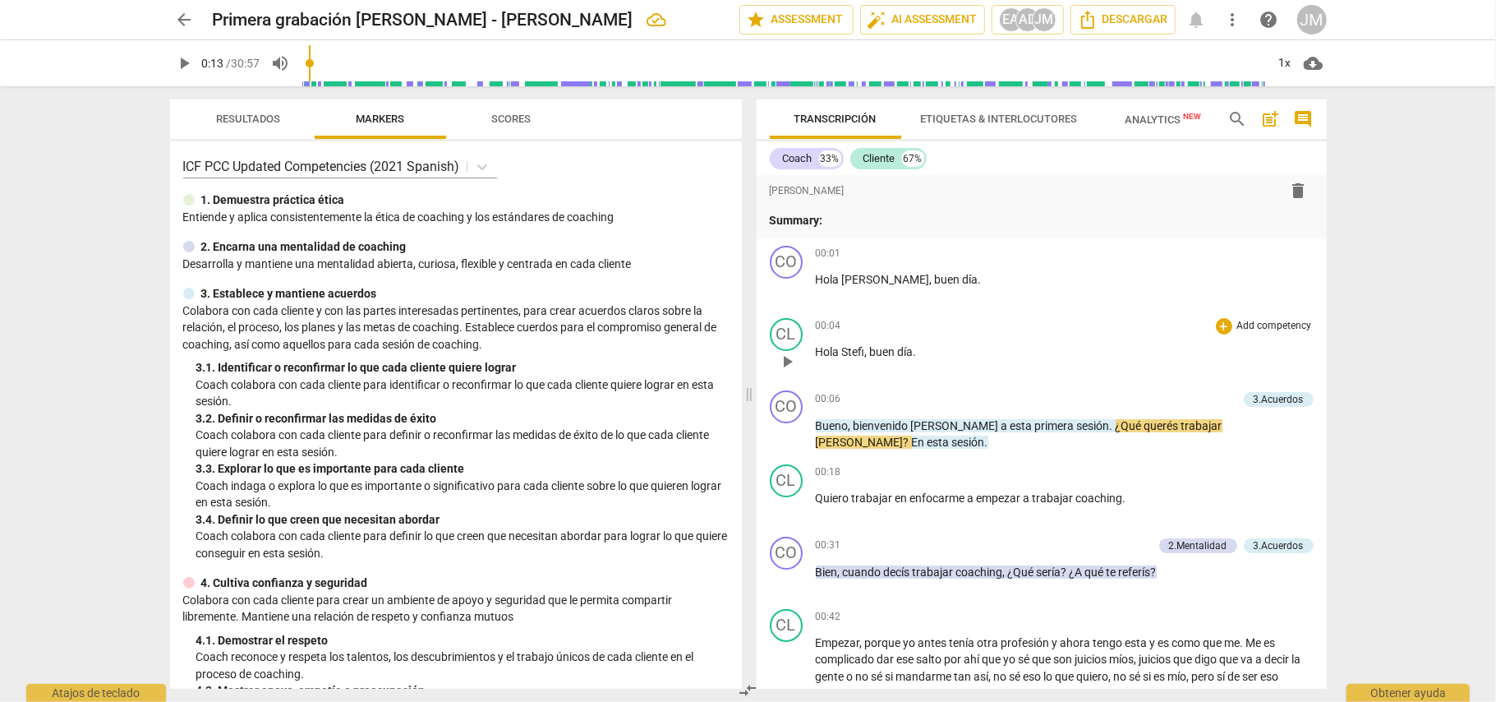
scroll to position [0, 0]
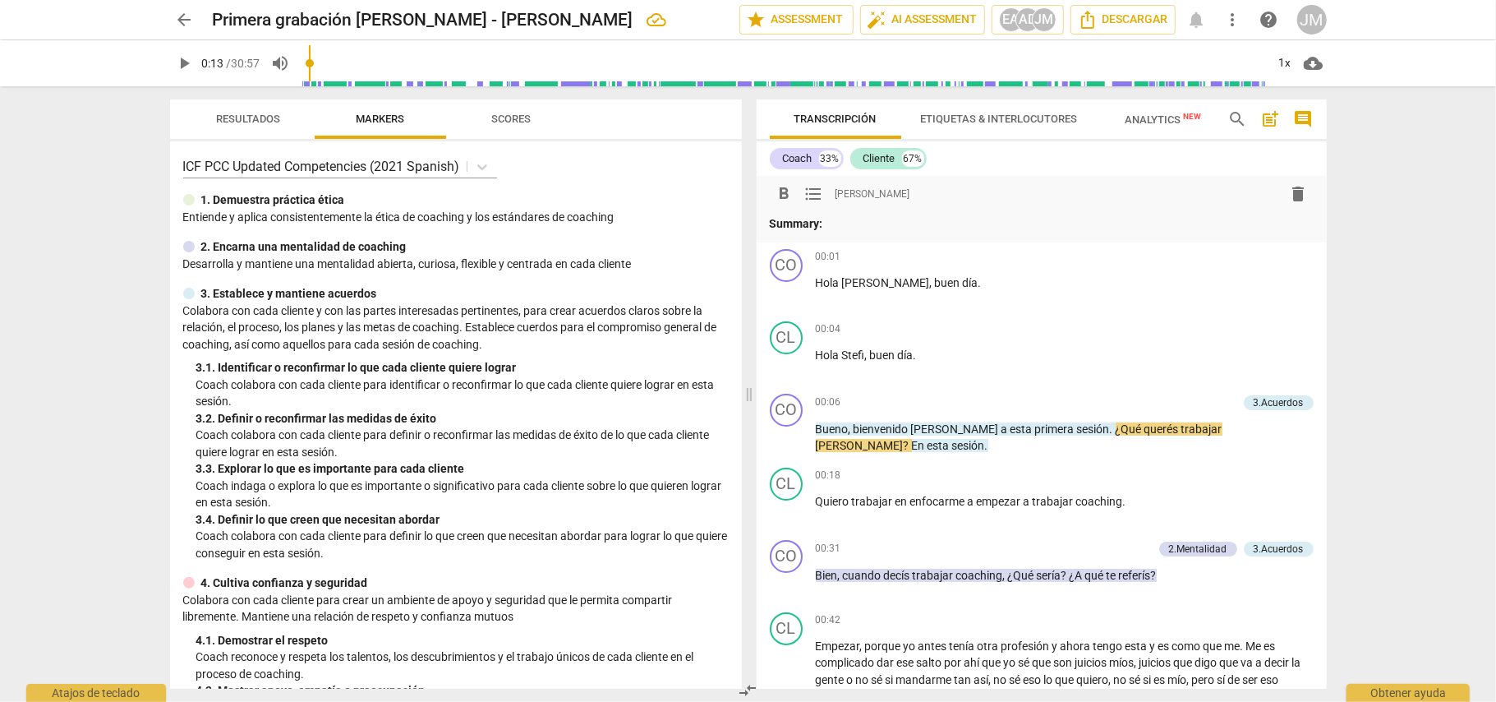
click at [833, 230] on p "Summary:" at bounding box center [1042, 223] width 544 height 17
click at [1289, 199] on span "delete" at bounding box center [1299, 194] width 20 height 20
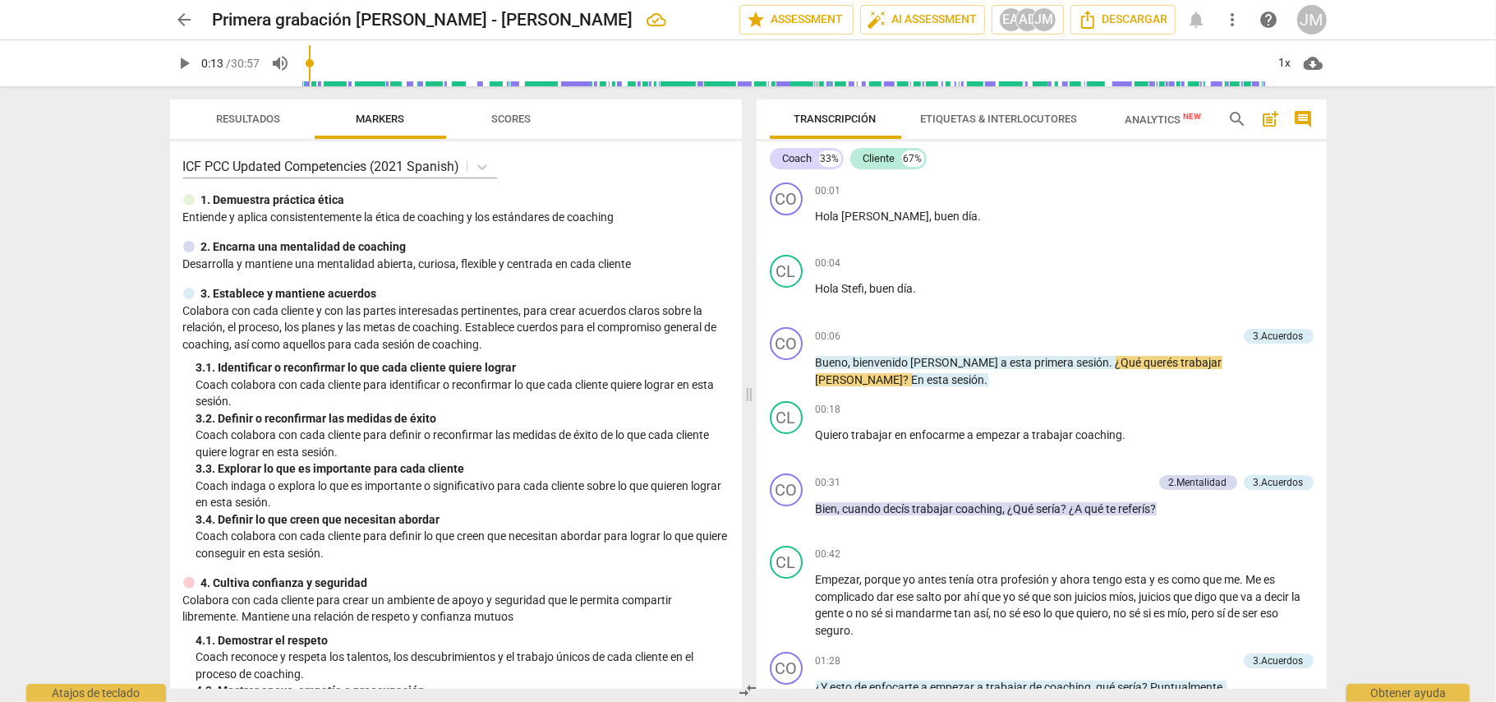
click at [1298, 122] on span "comment" at bounding box center [1304, 119] width 20 height 20
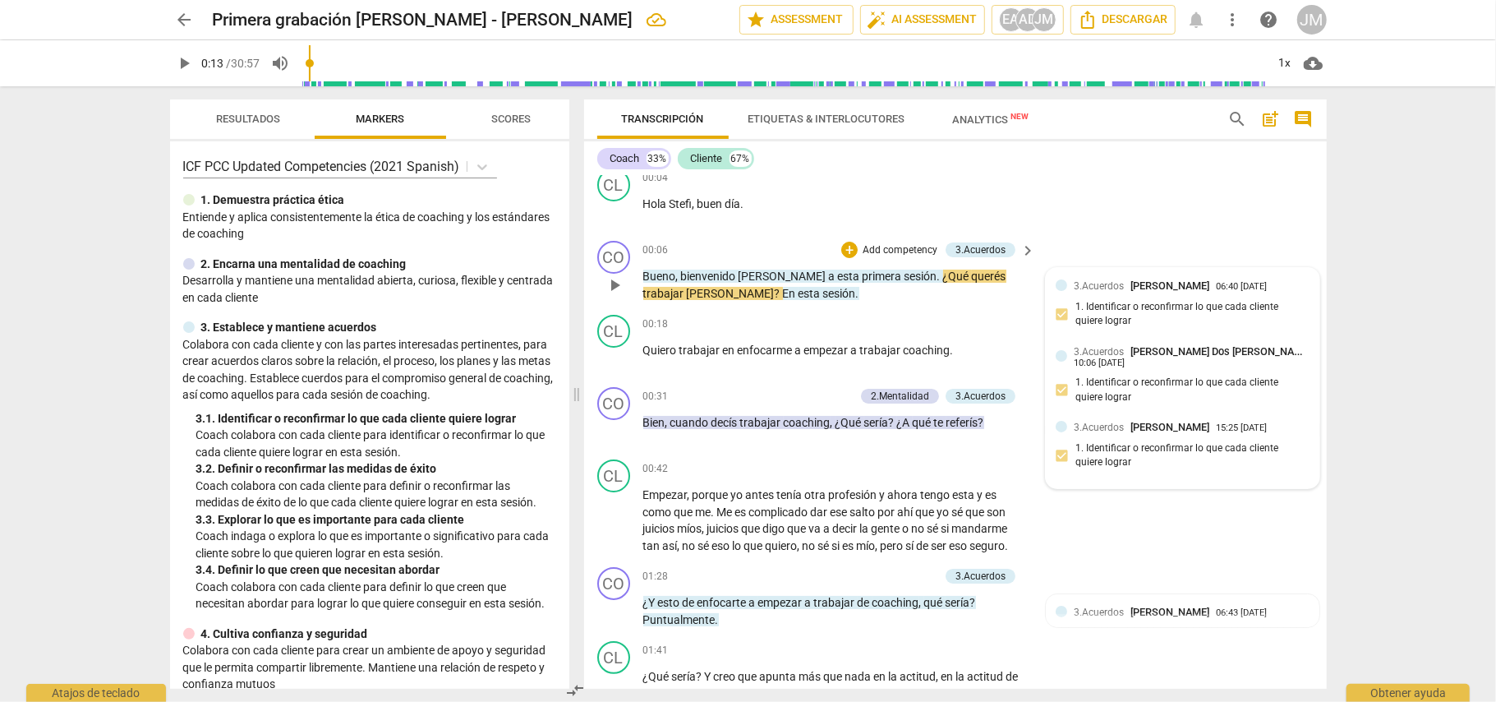
scroll to position [109, 0]
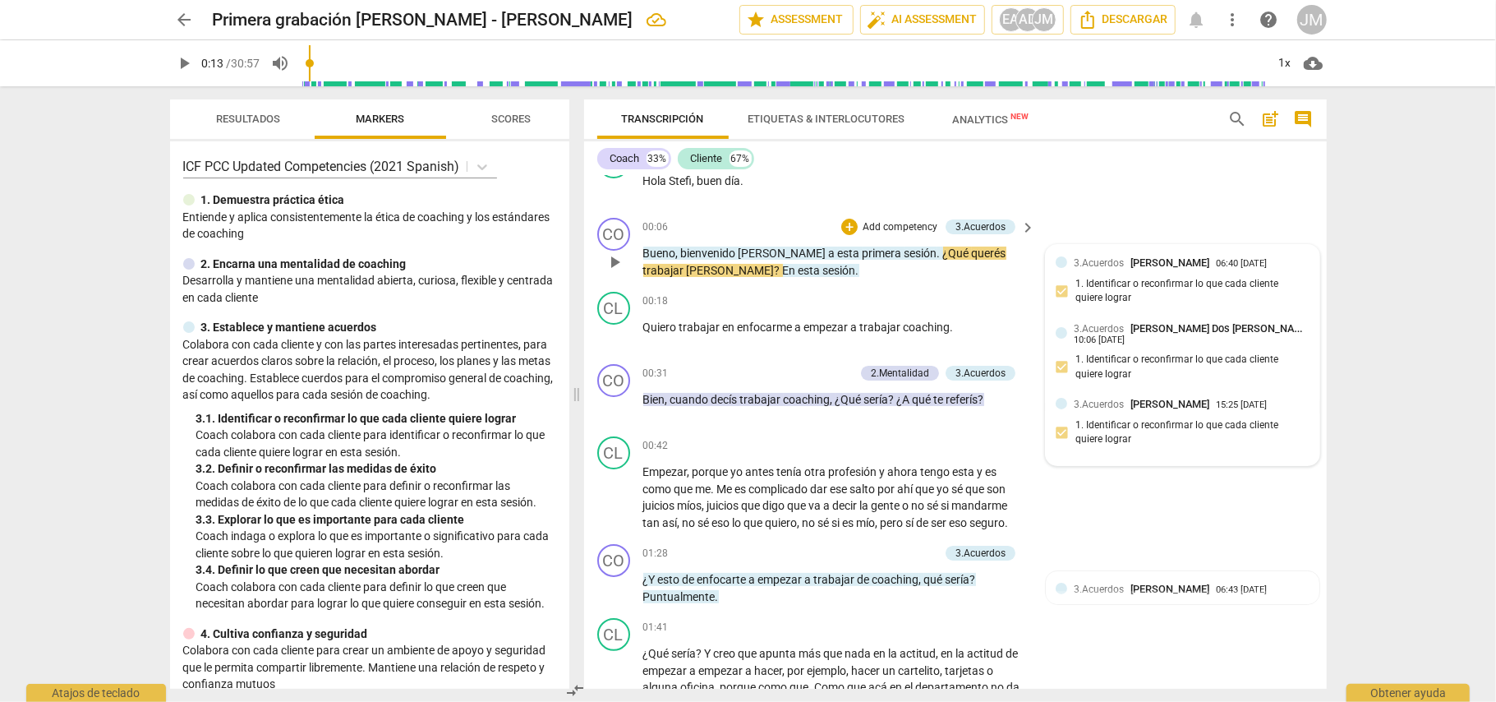
click at [1220, 418] on div "3.Acuerdos [PERSON_NAME] 15:25 [DATE] 1. Identificar o reconfirmar lo que cada …" at bounding box center [1183, 425] width 254 height 59
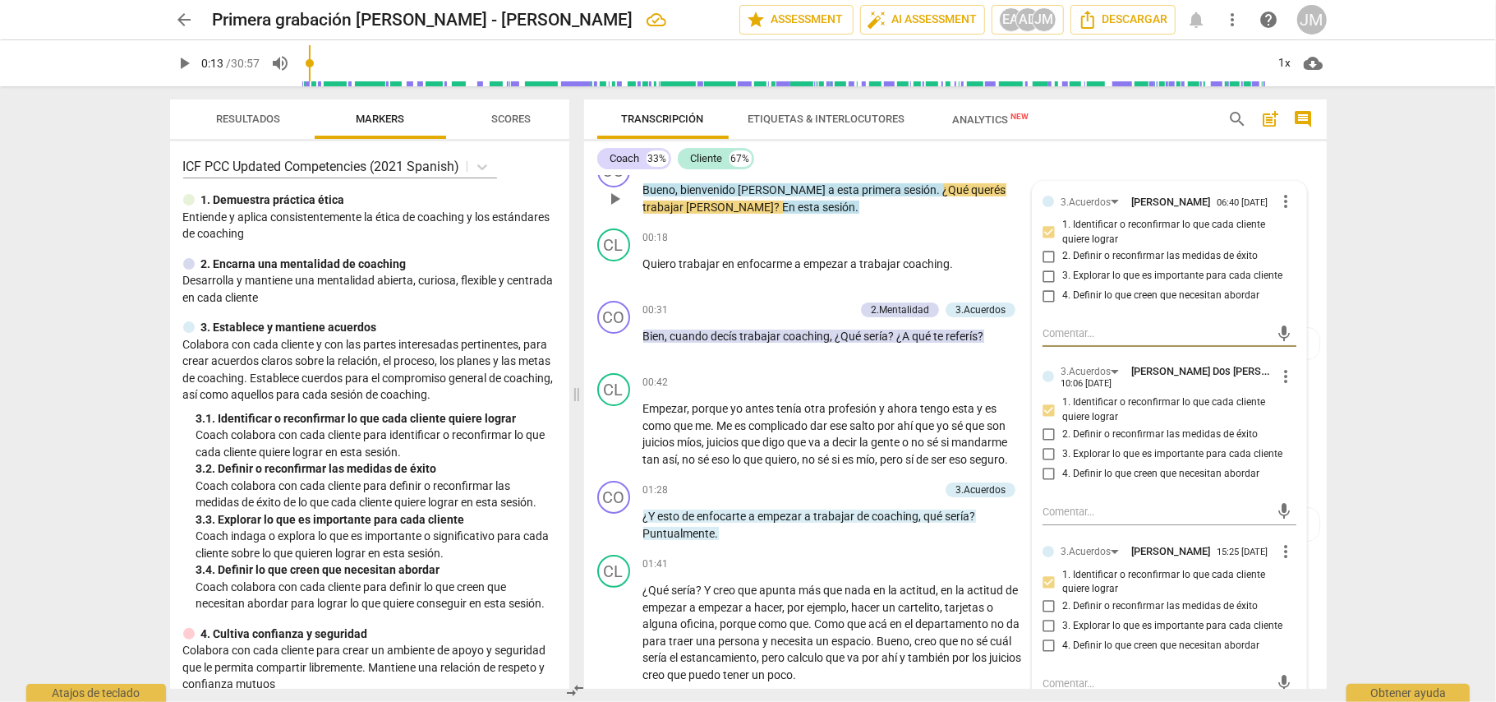
scroll to position [329, 0]
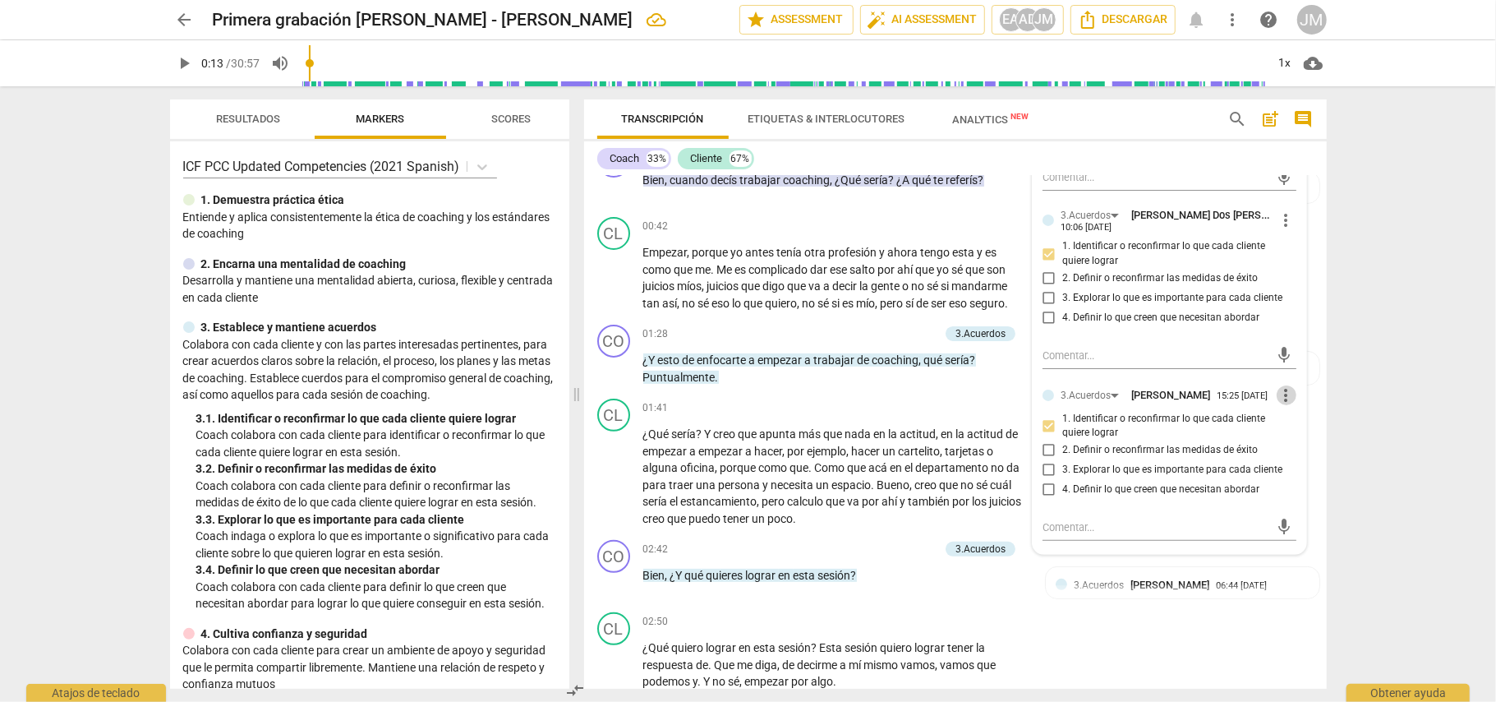
click at [1284, 404] on span "more_vert" at bounding box center [1287, 395] width 20 height 20
click at [1284, 432] on li "Borrar" at bounding box center [1300, 432] width 58 height 31
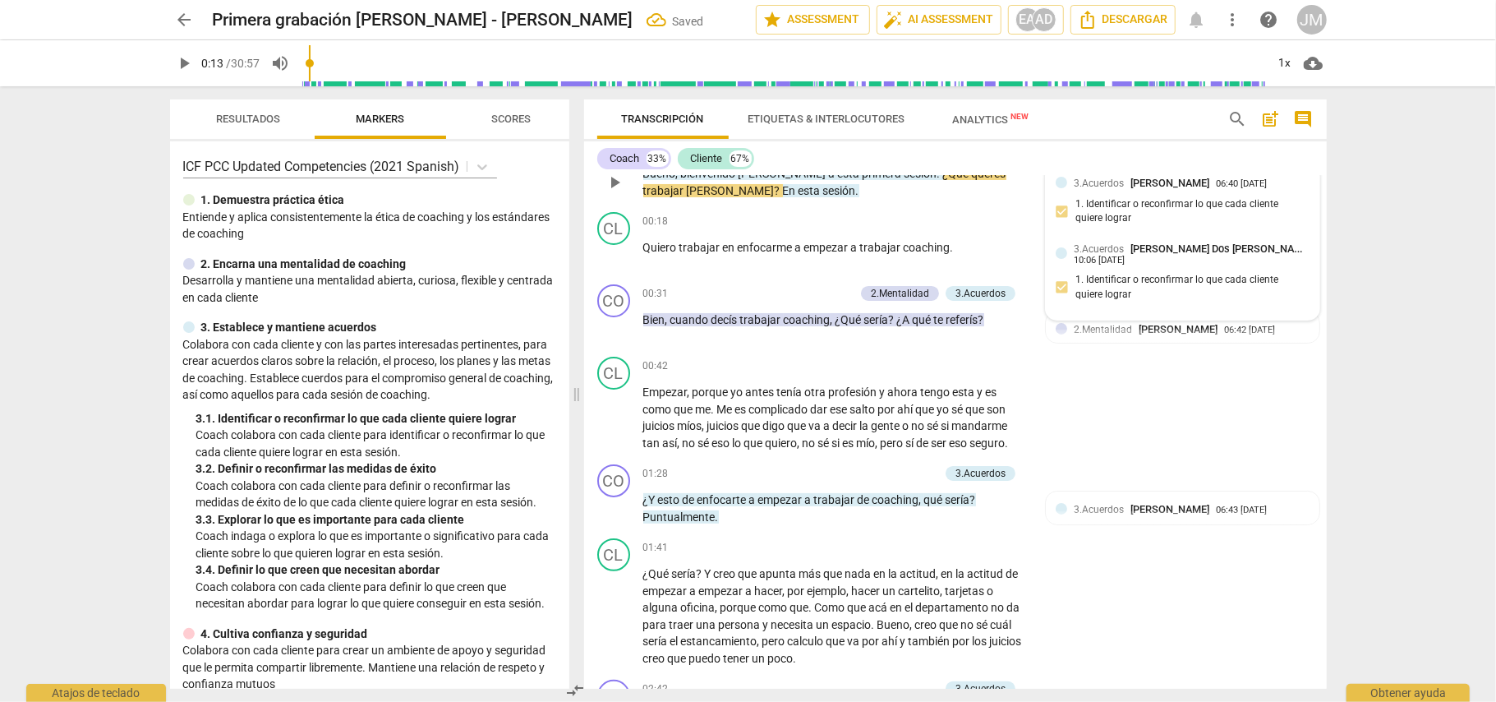
scroll to position [0, 0]
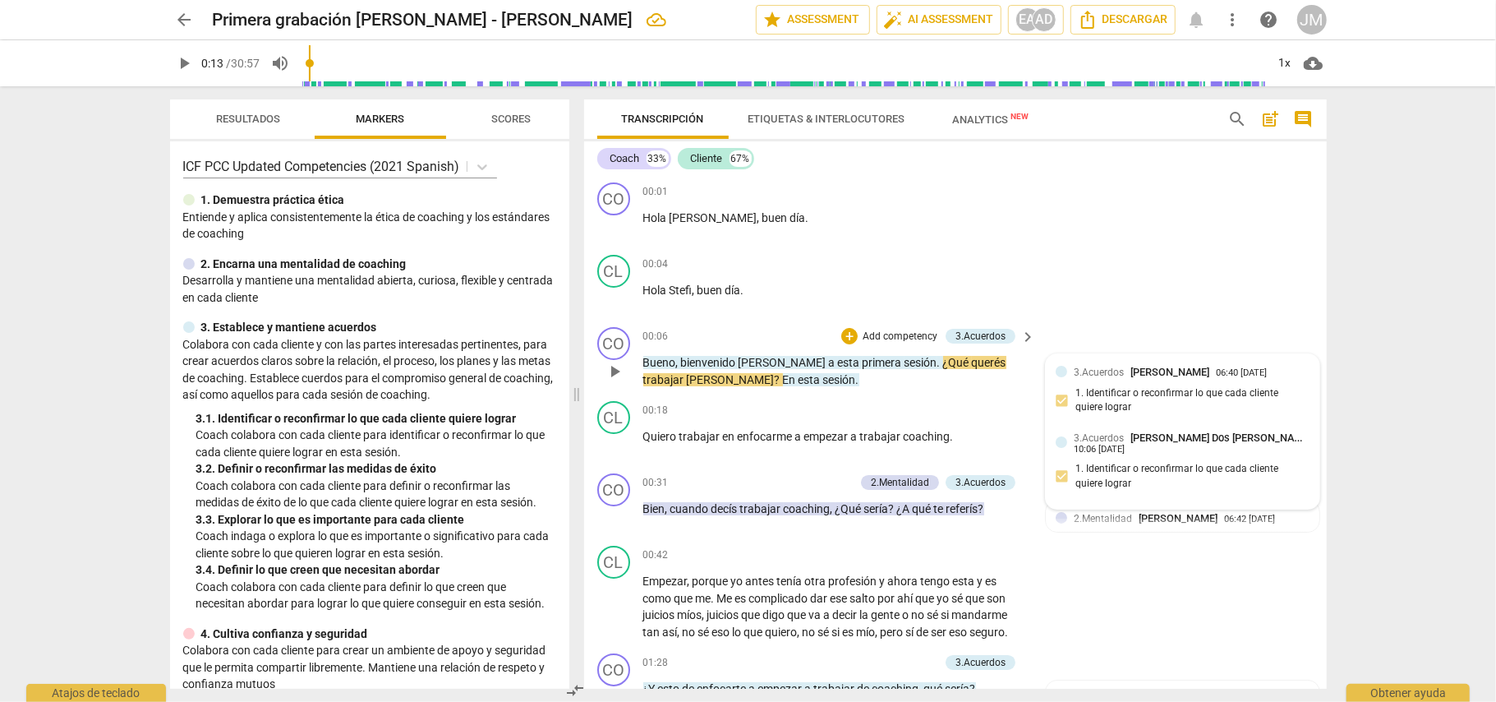
click at [1306, 122] on span "comment" at bounding box center [1304, 119] width 20 height 20
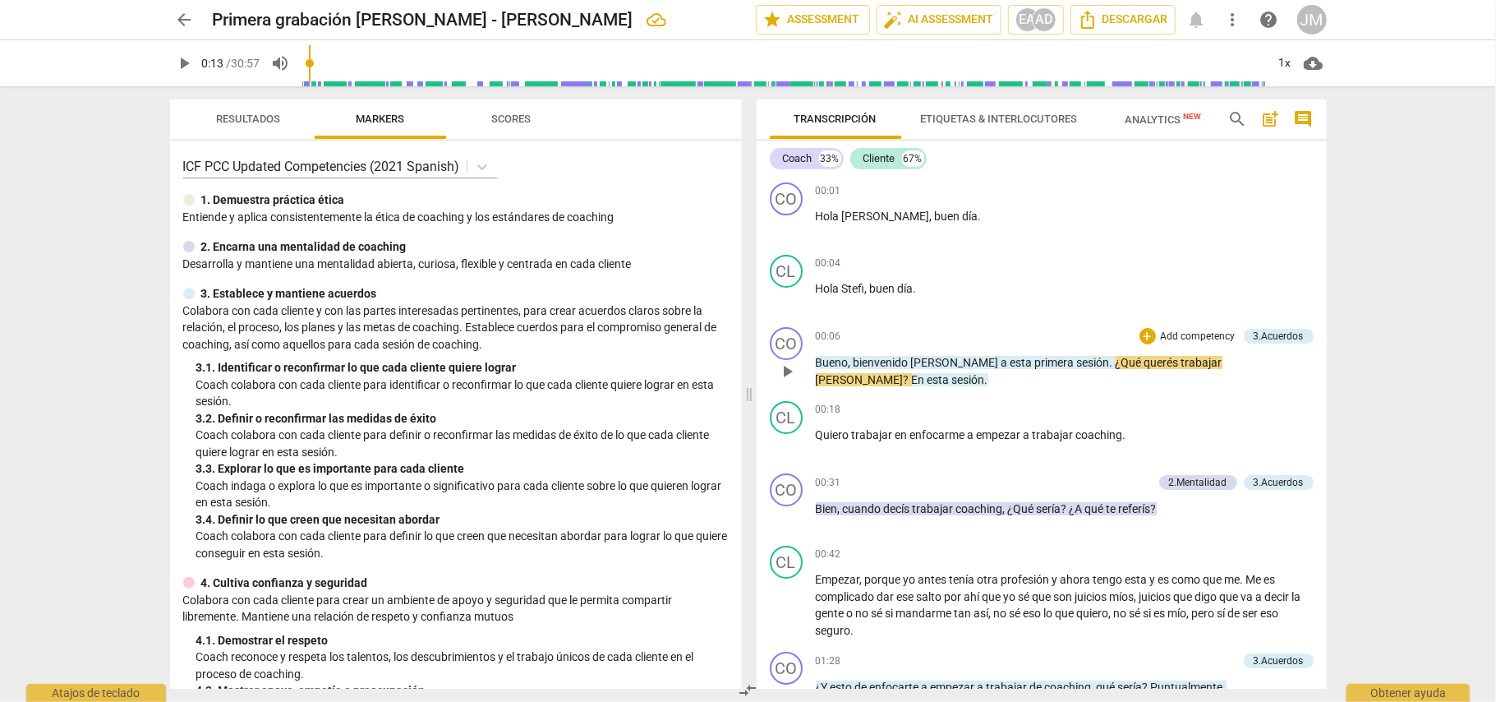
click at [182, 15] on span "arrow_back" at bounding box center [185, 20] width 20 height 20
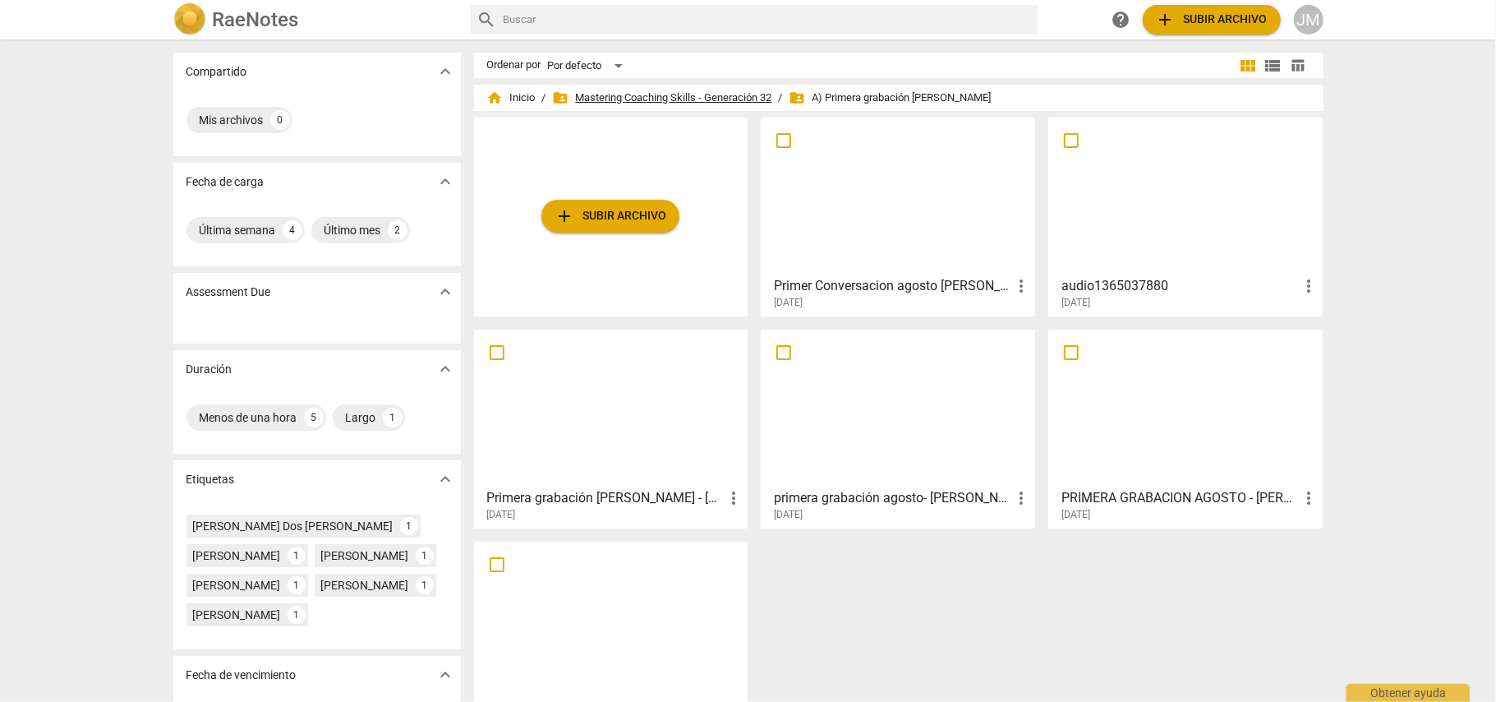
click at [629, 95] on span "folder_shared Mastering Coaching Skills - Generación 32" at bounding box center [662, 98] width 219 height 16
